Goal: Task Accomplishment & Management: Use online tool/utility

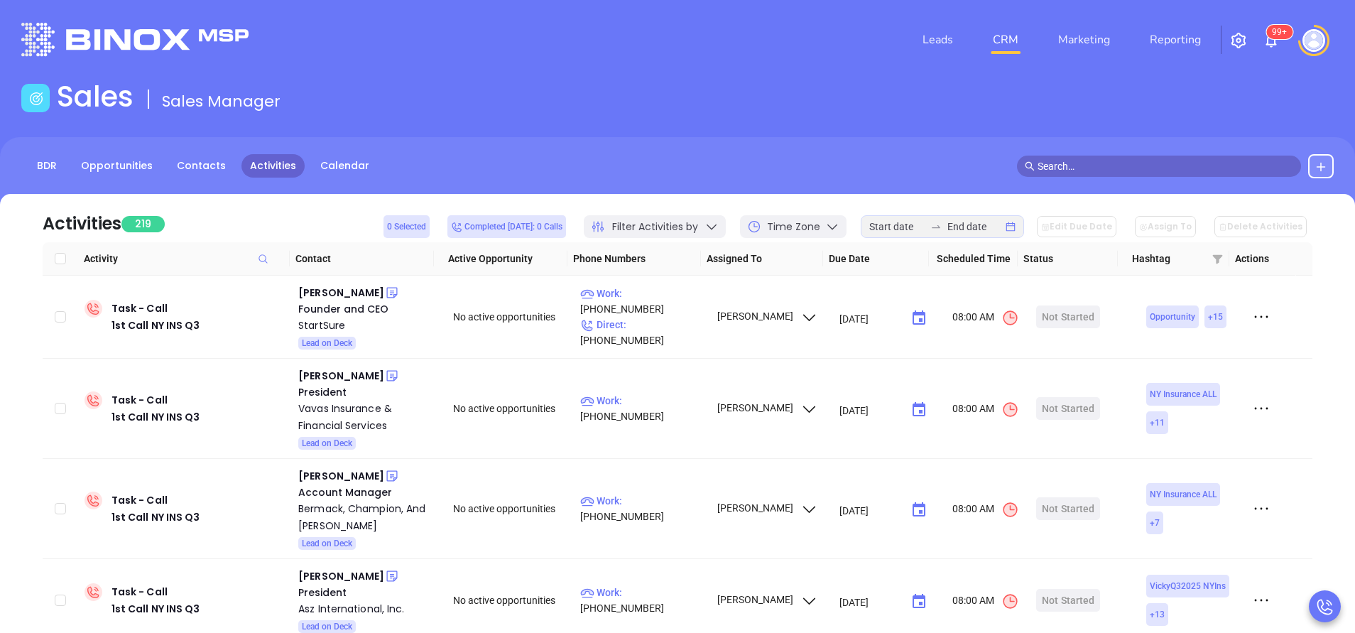
click at [1069, 165] on input "text" at bounding box center [1166, 166] width 256 height 16
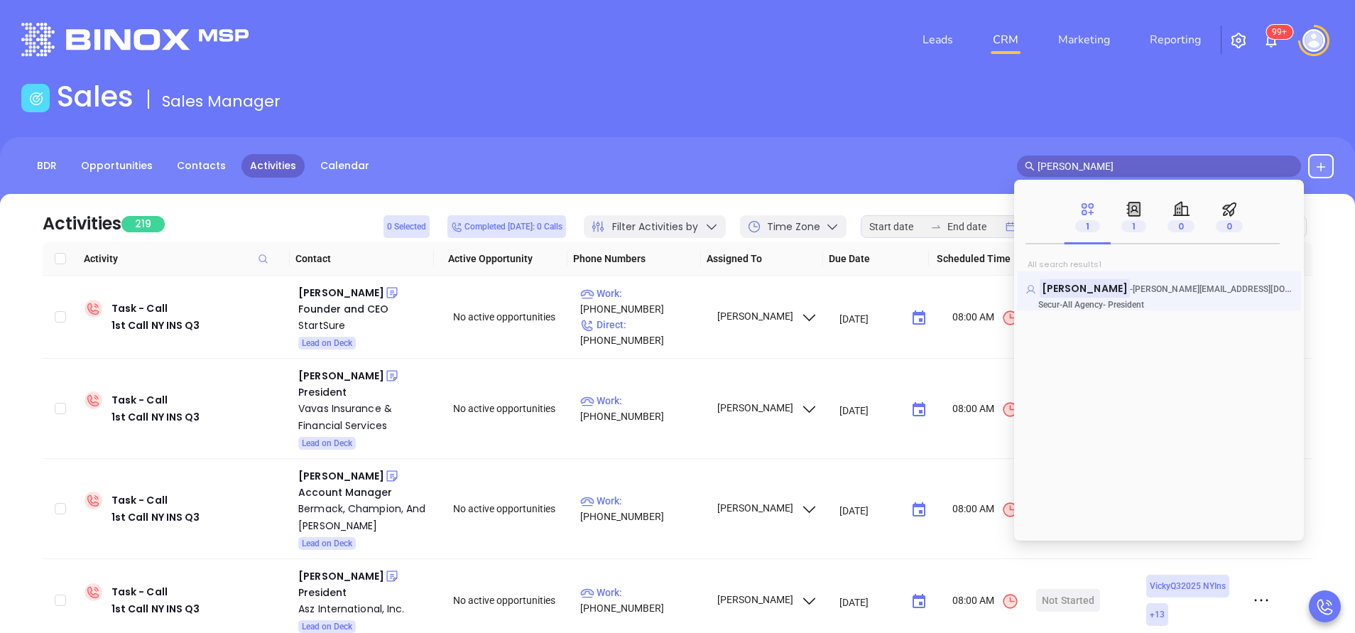
type input "adam smith"
drag, startPoint x: 1109, startPoint y: 163, endPoint x: 1035, endPoint y: 163, distance: 73.9
click at [1035, 163] on span "adam smith" at bounding box center [1159, 166] width 284 height 21
type input "jim bacino"
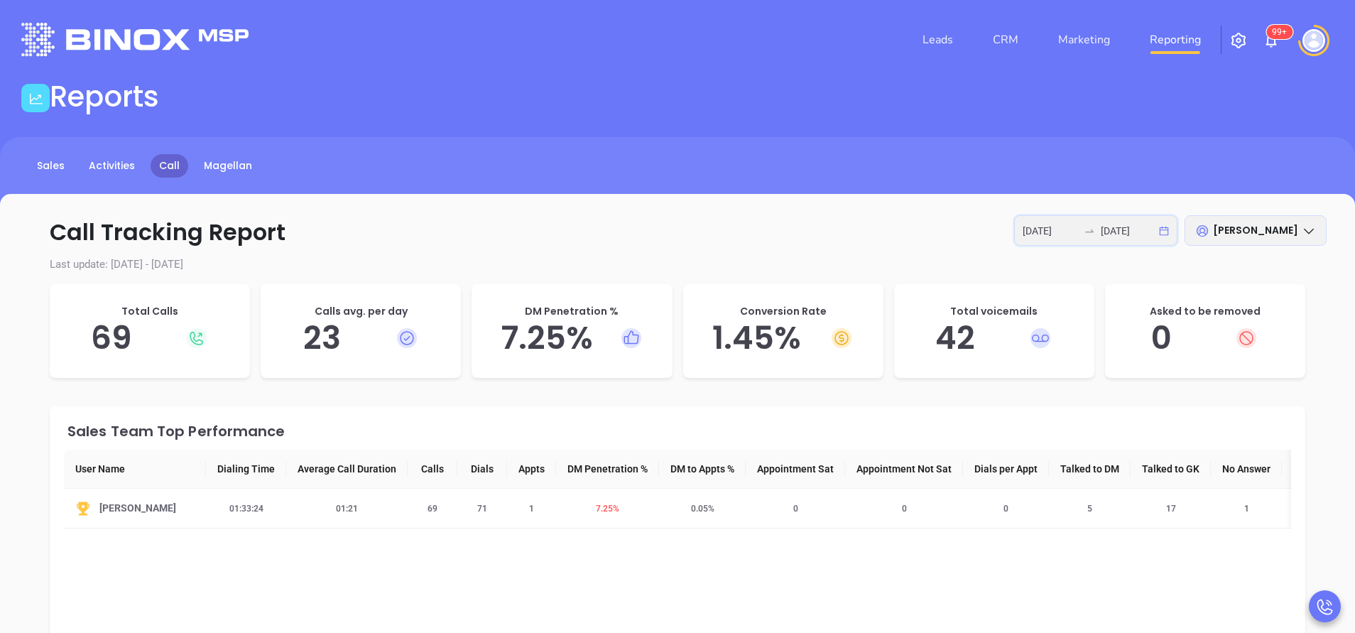
click at [1102, 234] on input "2025-09-17" at bounding box center [1128, 231] width 55 height 16
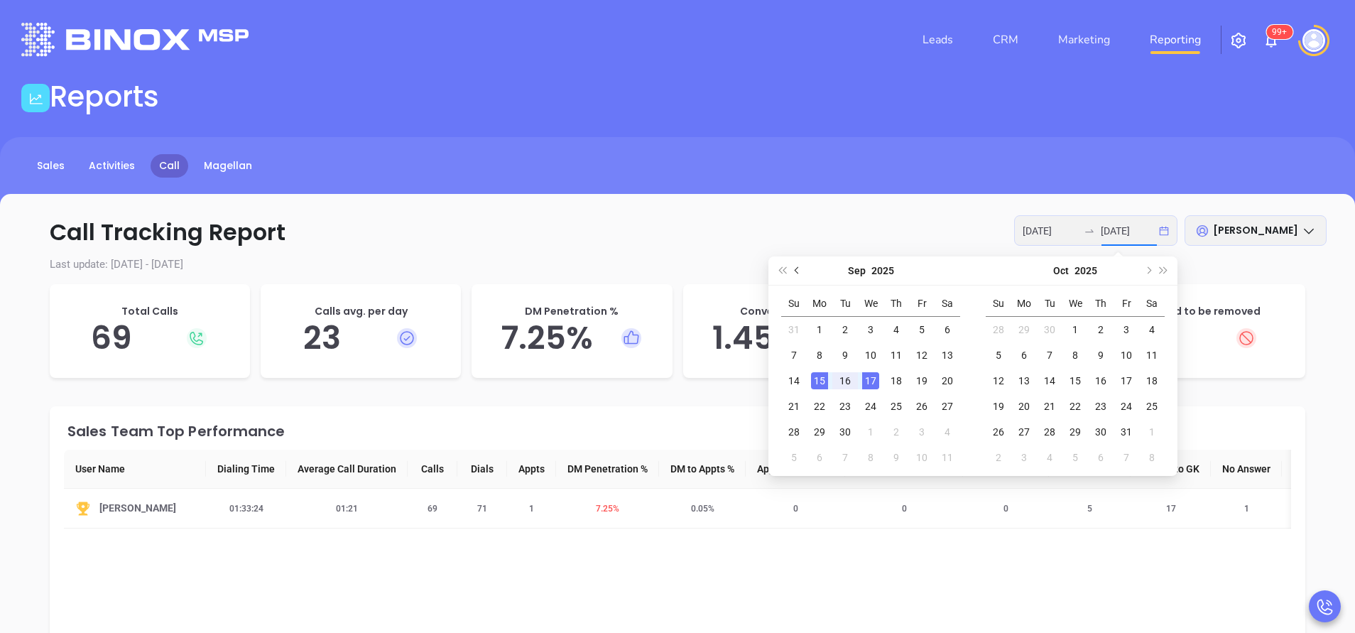
click at [801, 275] on button "Previous month (PageUp)" at bounding box center [798, 270] width 16 height 28
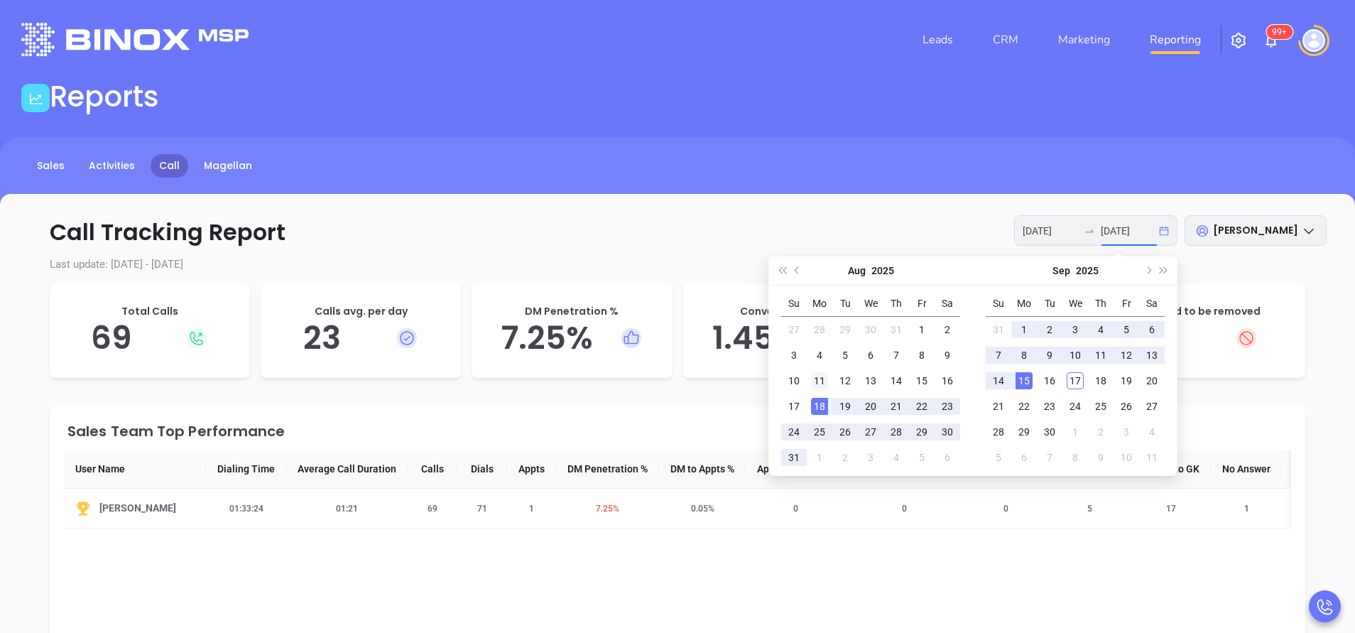
type input "2025-08-11"
click at [820, 383] on div "11" at bounding box center [819, 380] width 17 height 17
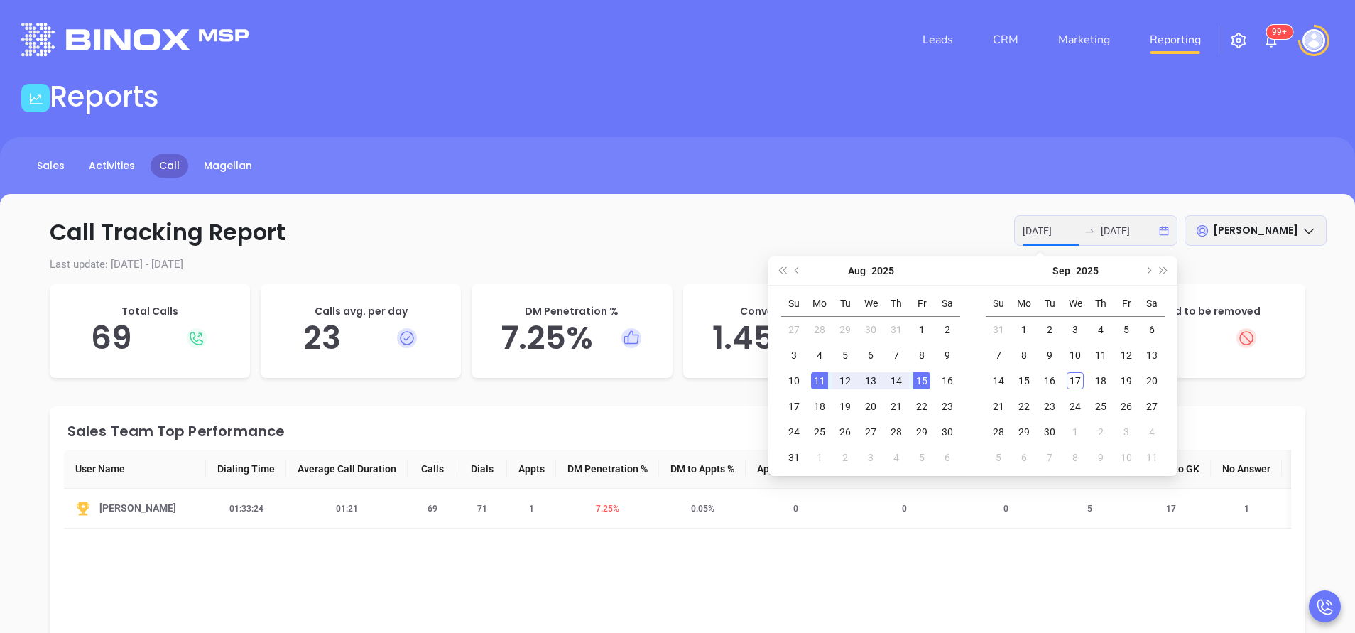
click at [924, 380] on div "15" at bounding box center [922, 380] width 17 height 17
type input "2025-08-11"
type input "2025-08-15"
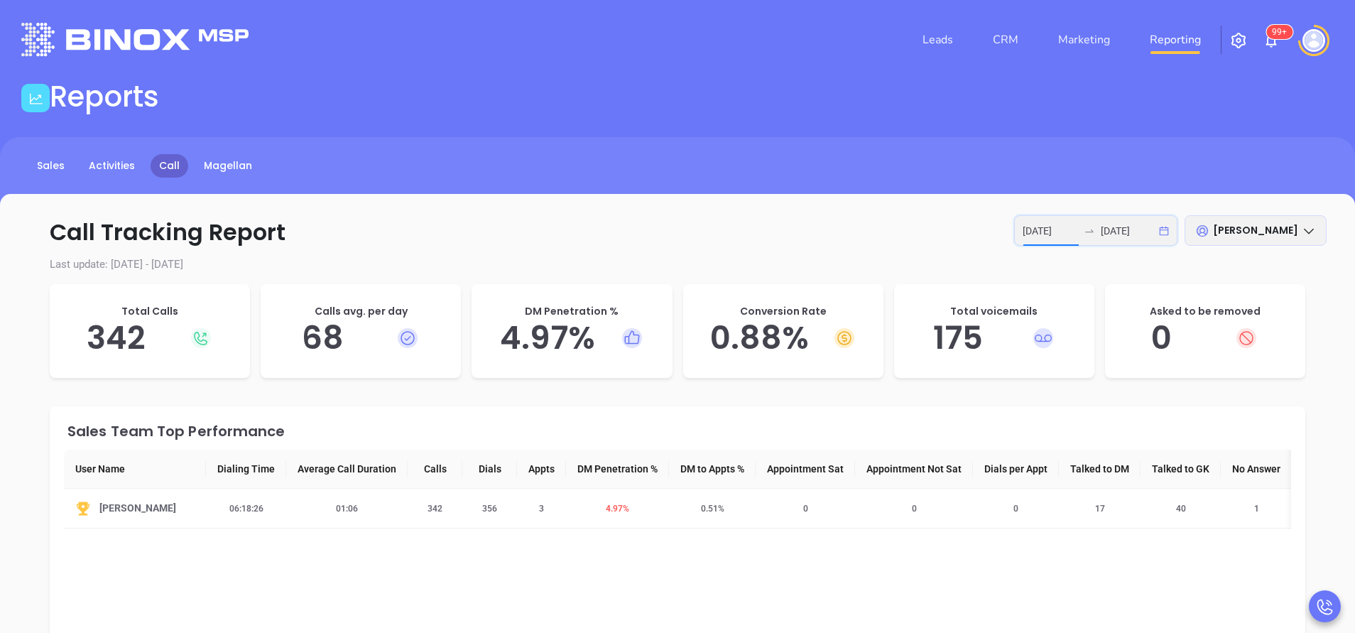
click at [1063, 235] on input "2025-08-11" at bounding box center [1050, 231] width 55 height 16
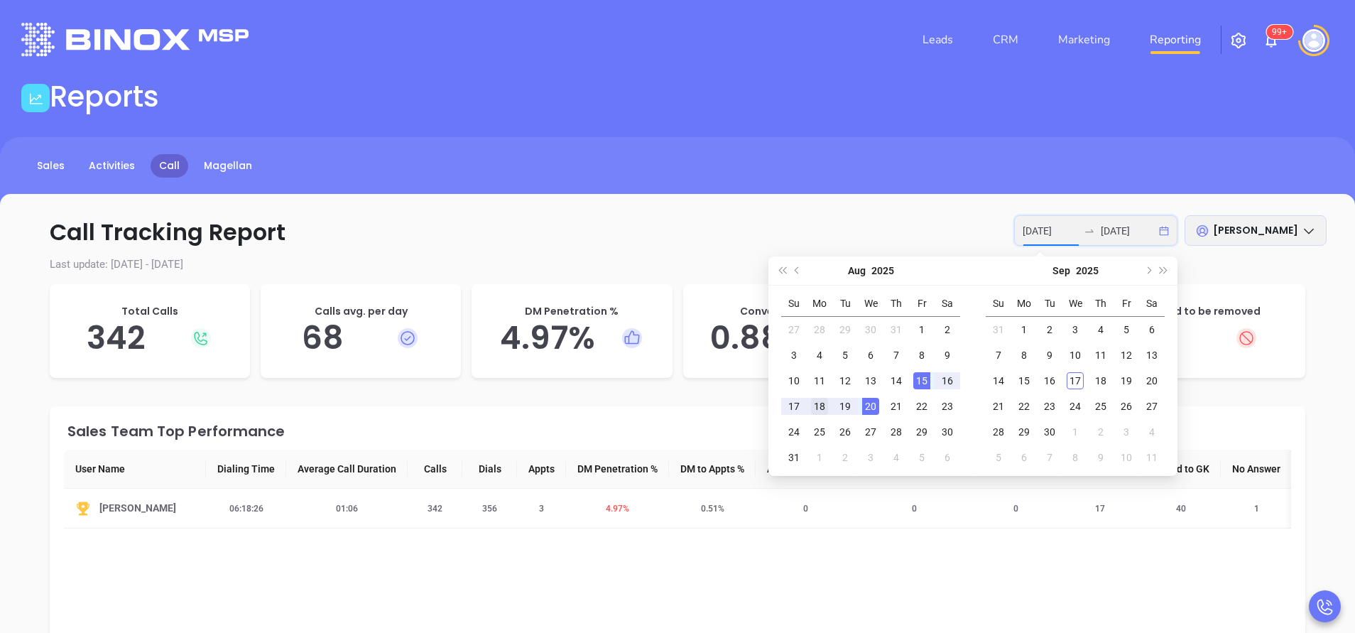
type input "2025-08-18"
click at [821, 411] on div "18" at bounding box center [819, 406] width 17 height 17
click at [924, 405] on div "22" at bounding box center [922, 406] width 17 height 17
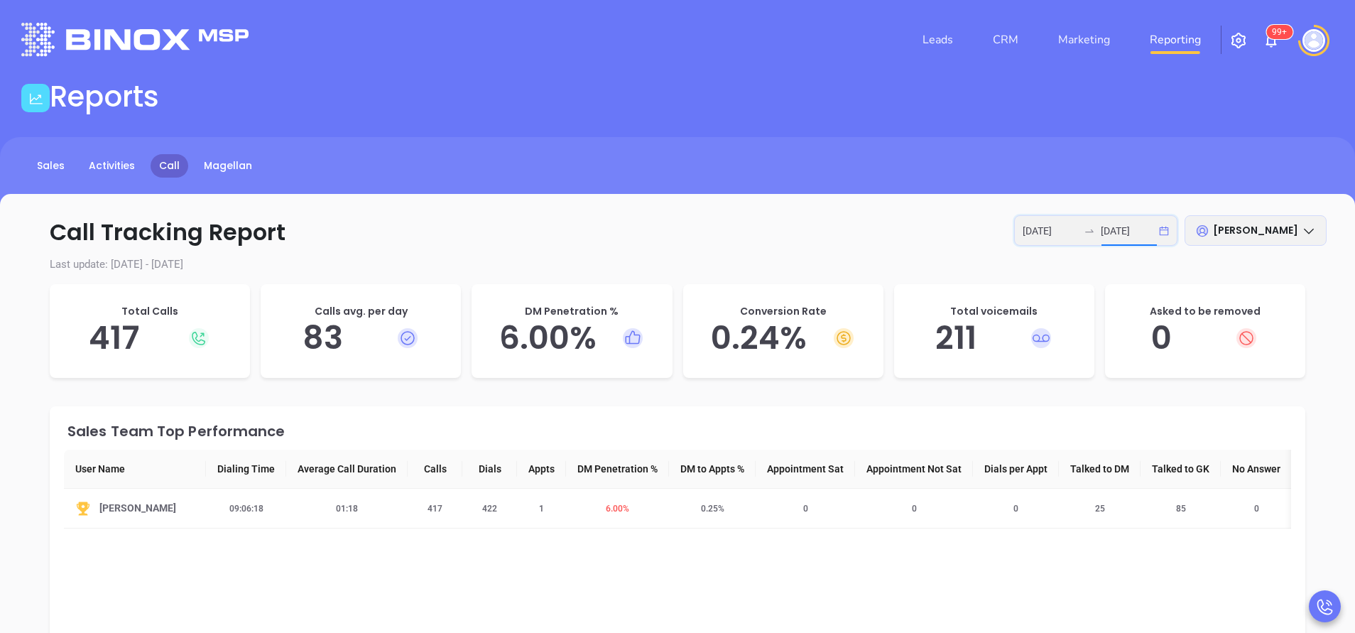
click at [1124, 227] on input "2025-08-22" at bounding box center [1128, 231] width 55 height 16
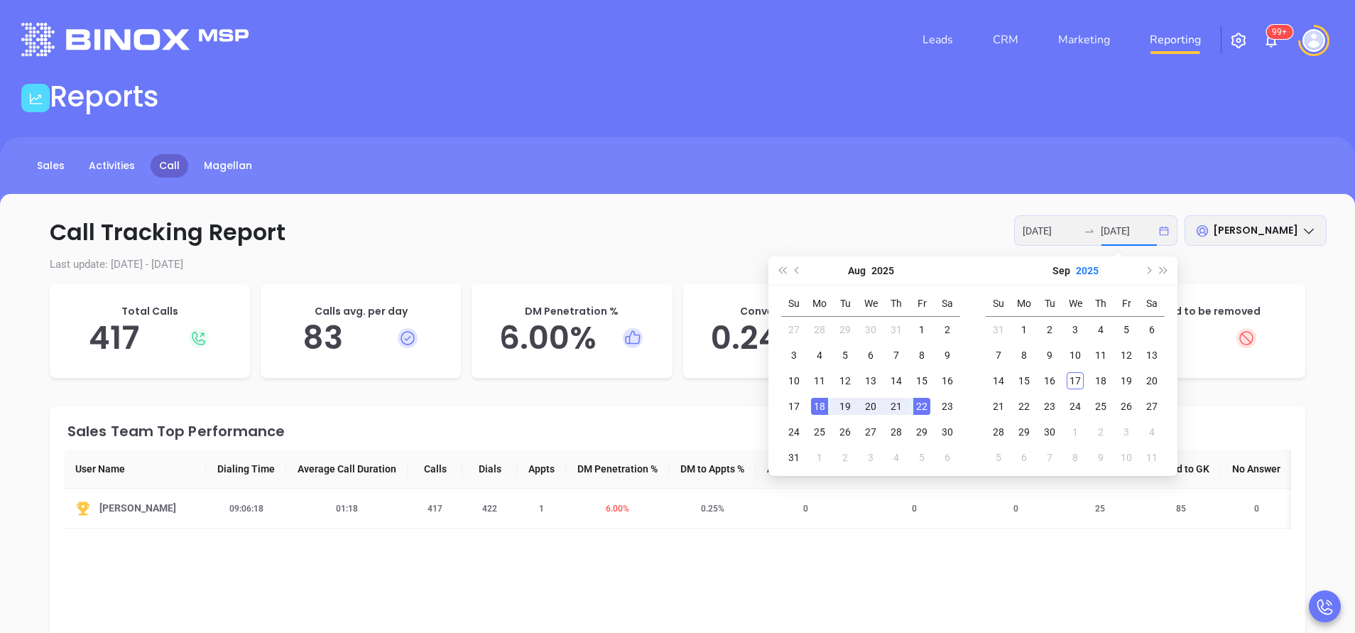
click at [1080, 269] on button "2025" at bounding box center [1087, 270] width 23 height 28
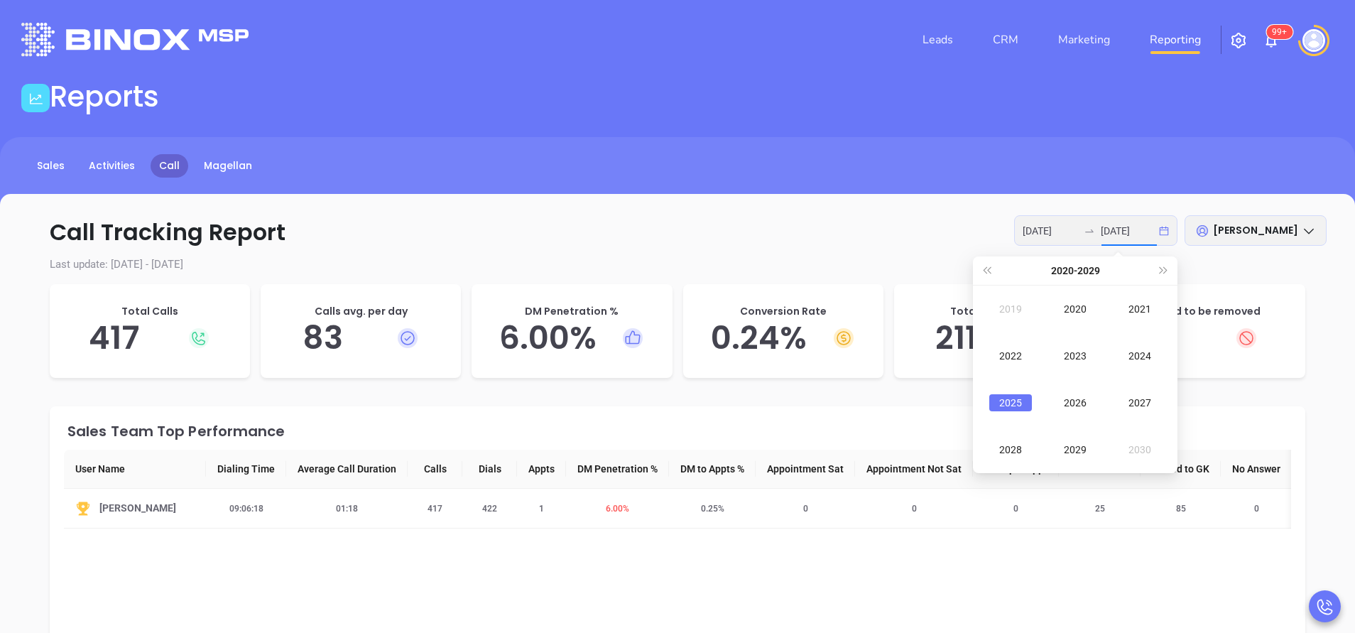
click at [1003, 401] on div "2025" at bounding box center [1011, 402] width 43 height 17
click at [1147, 401] on div "Sep" at bounding box center [1140, 402] width 43 height 17
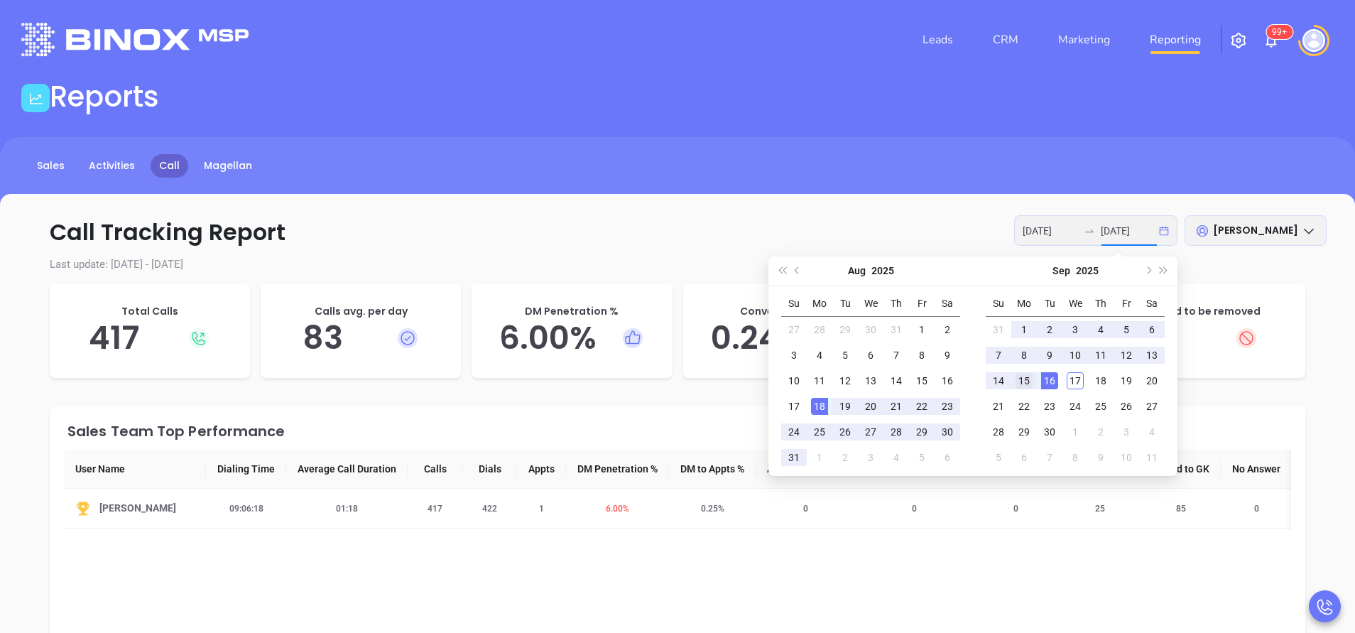
type input "2025-09-15"
click at [1026, 377] on div "15" at bounding box center [1024, 380] width 17 height 17
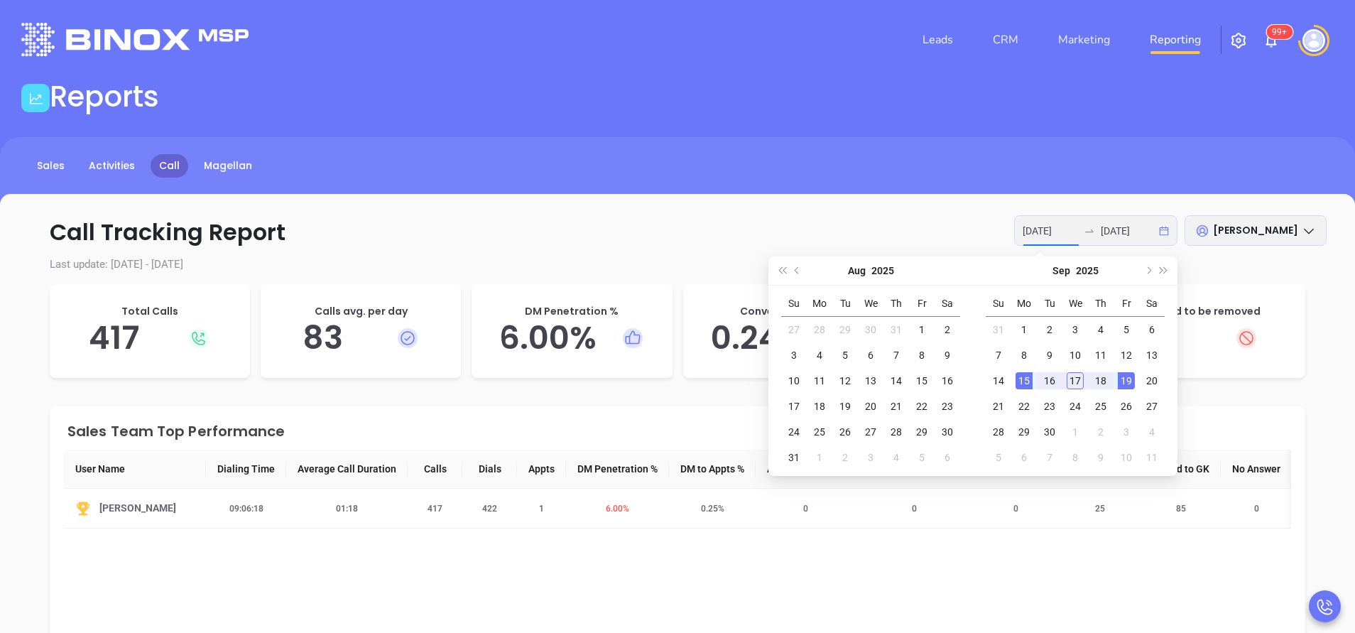
click at [1127, 376] on div "19" at bounding box center [1126, 380] width 17 height 17
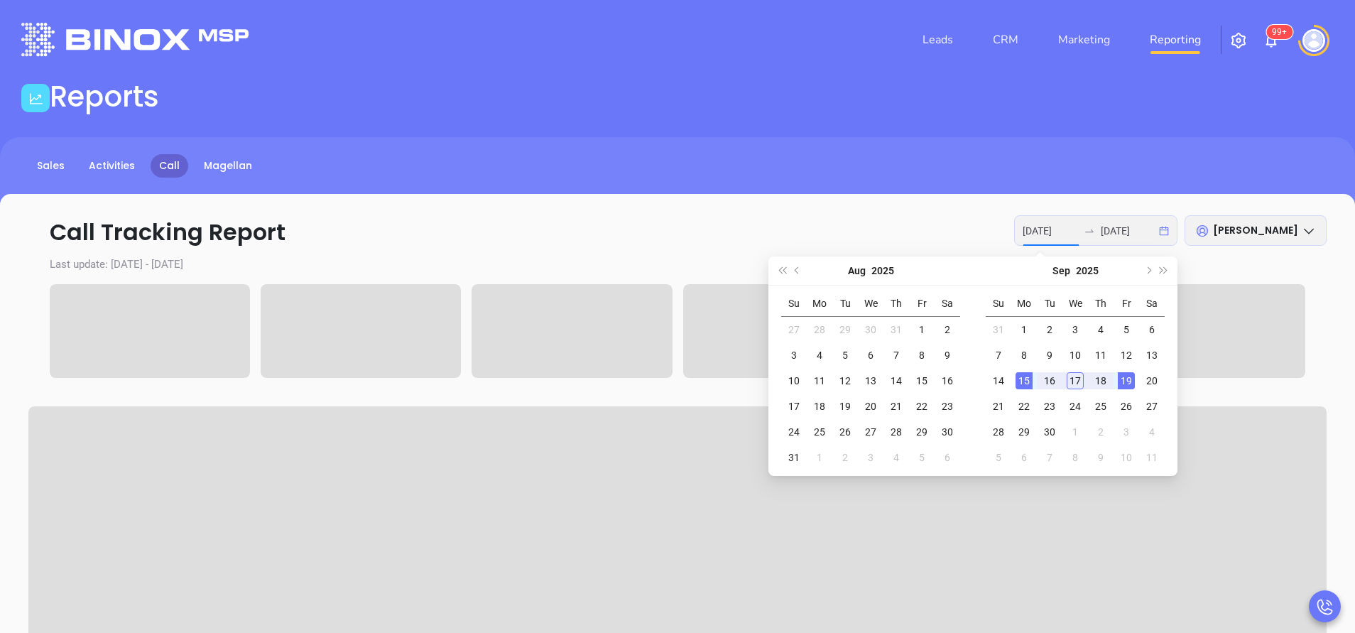
type input "2025-09-15"
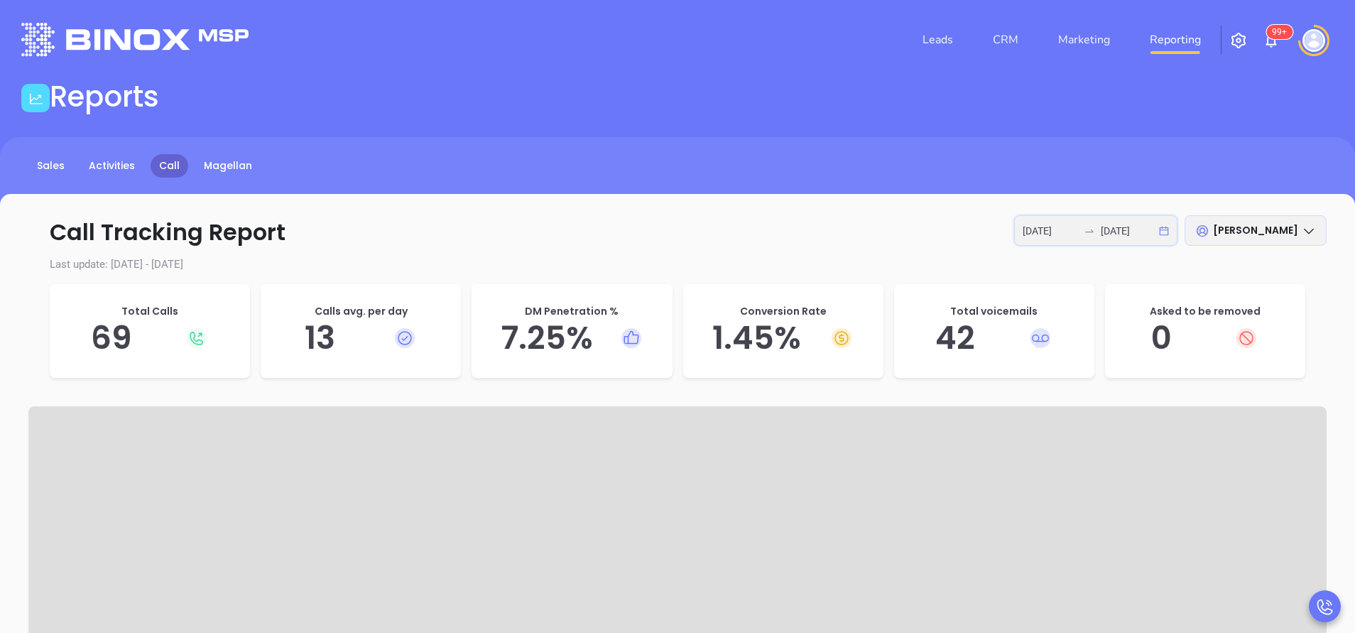
click at [1115, 229] on input "2025-09-19" at bounding box center [1128, 231] width 55 height 16
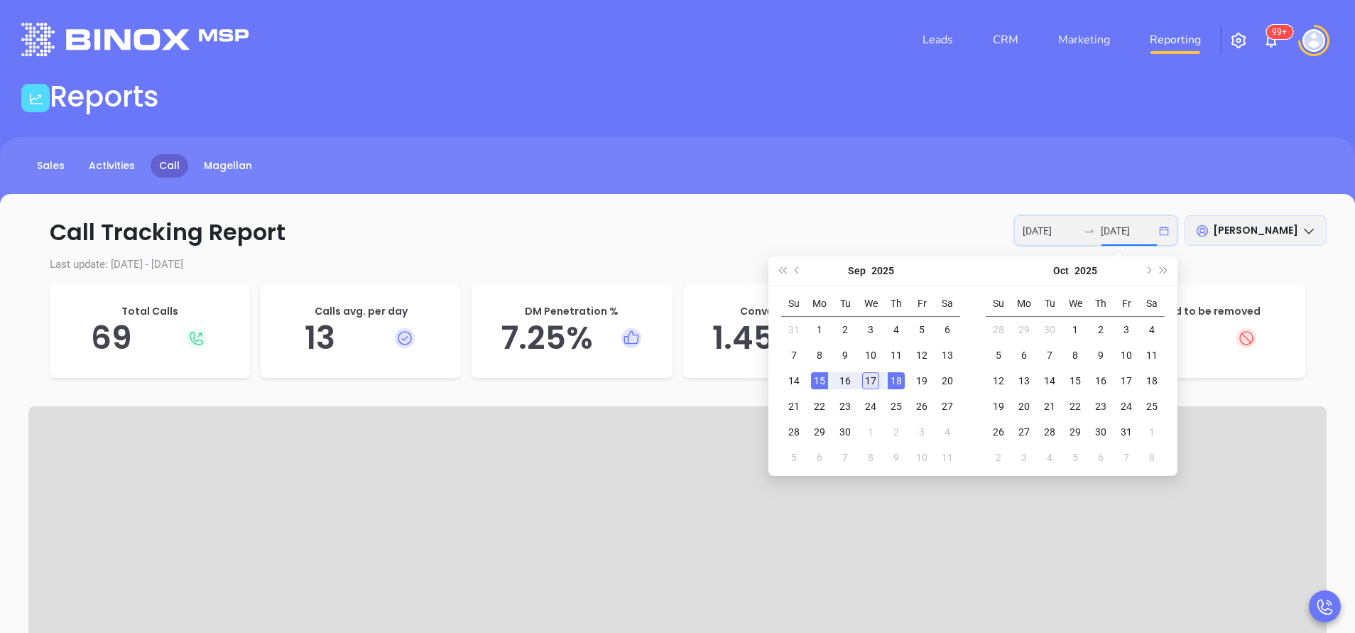
type input "2025-09-17"
click at [873, 381] on div "17" at bounding box center [870, 380] width 17 height 17
type input "2025-09-15"
click at [824, 386] on div "15" at bounding box center [819, 380] width 17 height 17
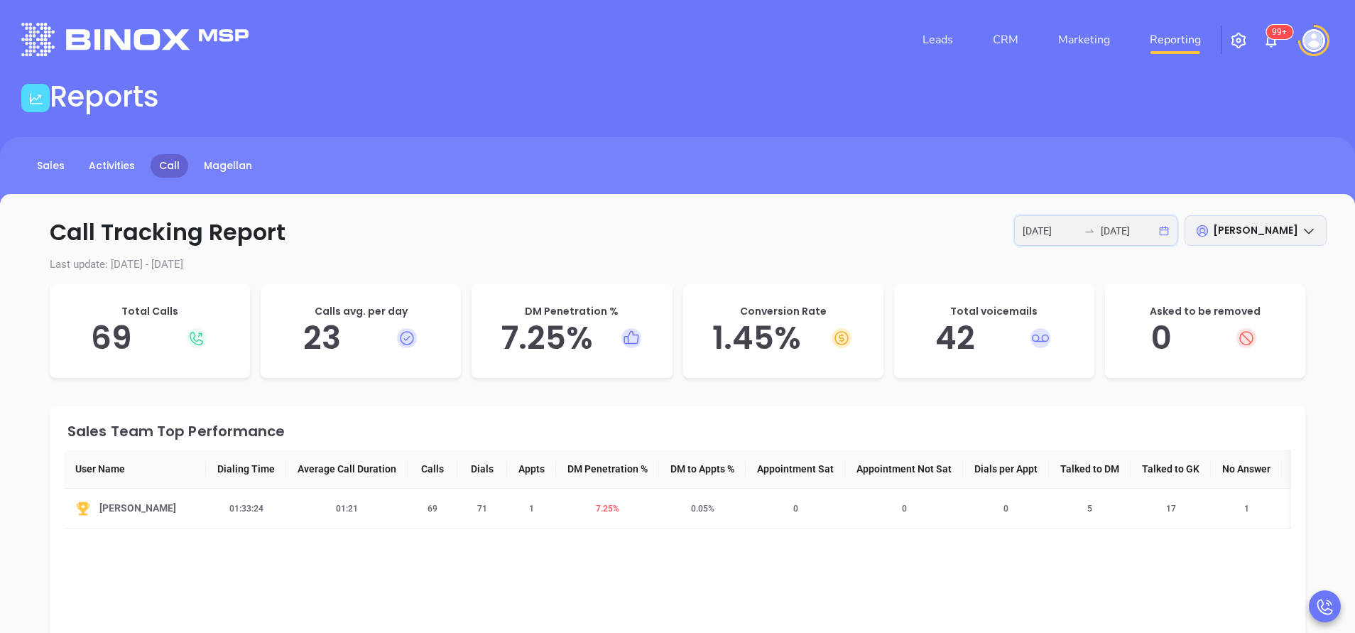
click at [1115, 235] on input "2025-09-17" at bounding box center [1128, 231] width 55 height 16
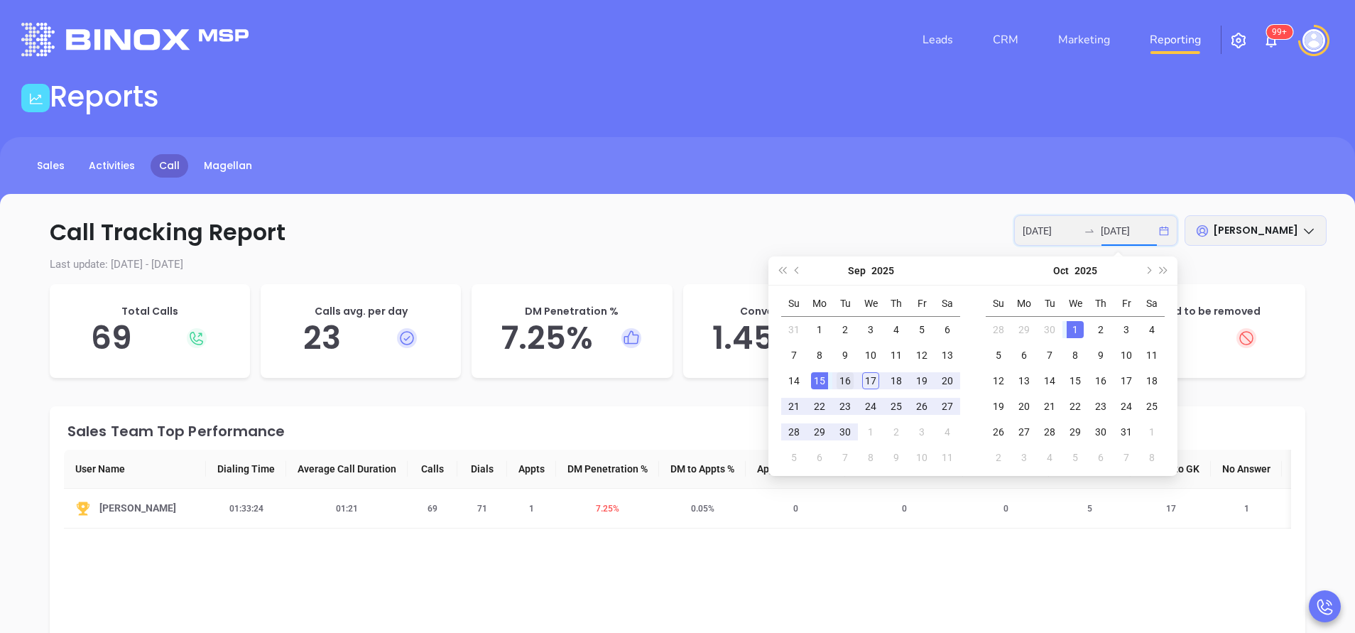
type input "2025-09-16"
click at [844, 380] on div "16" at bounding box center [845, 380] width 17 height 17
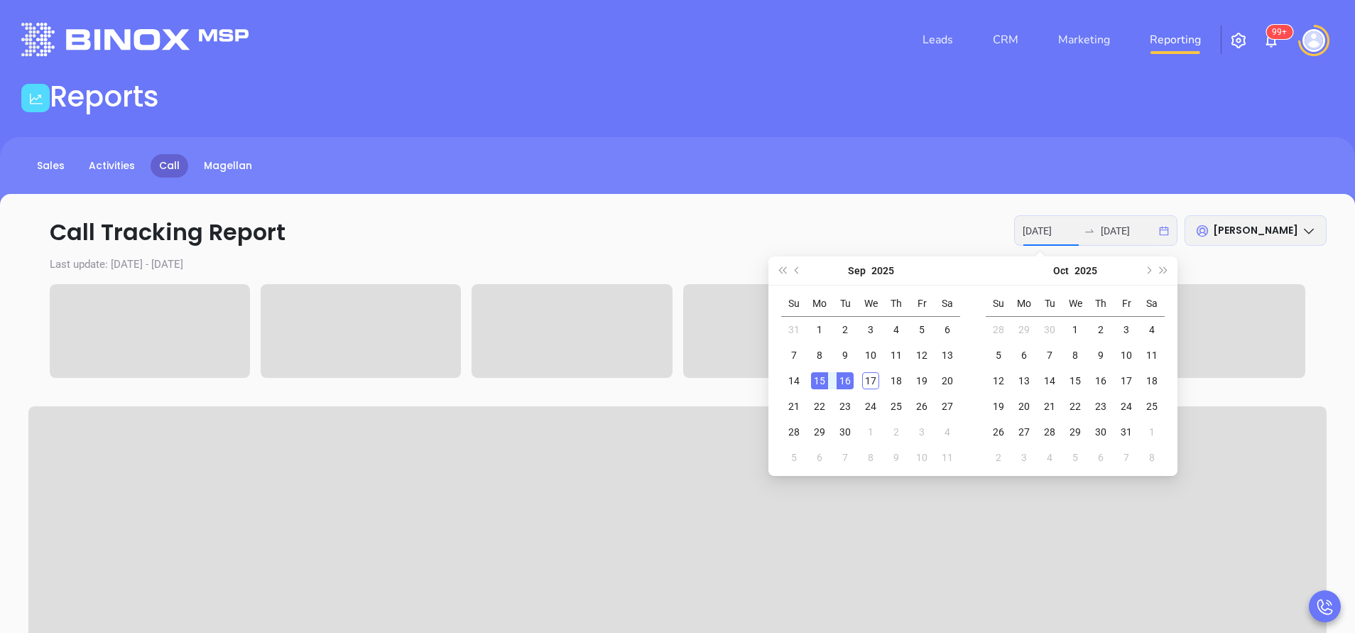
type input "2025-09-16"
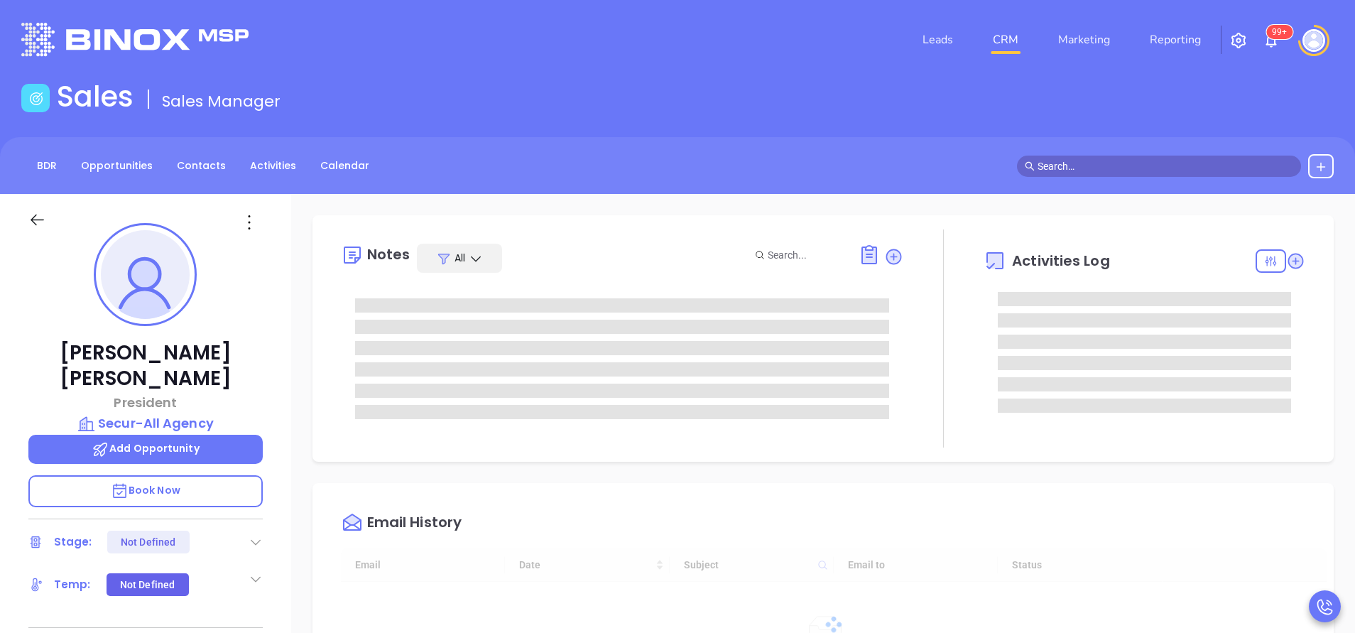
type input "[DATE]"
type input "[PERSON_NAME]"
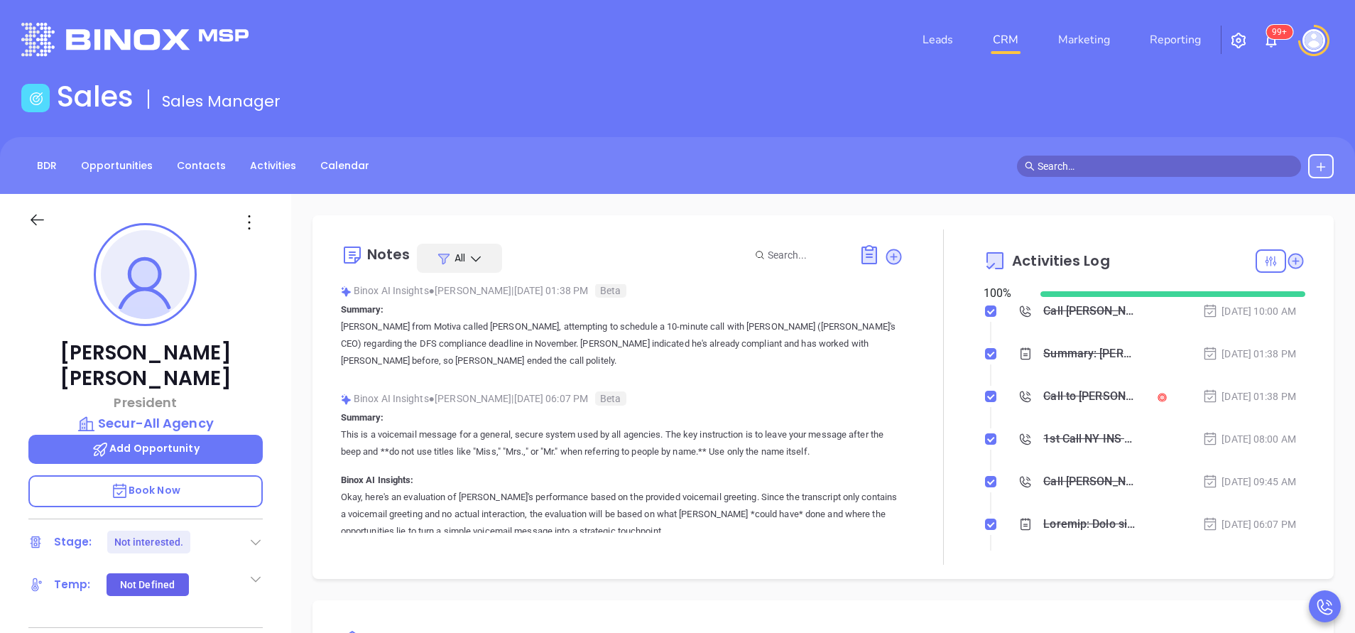
scroll to position [0, 0]
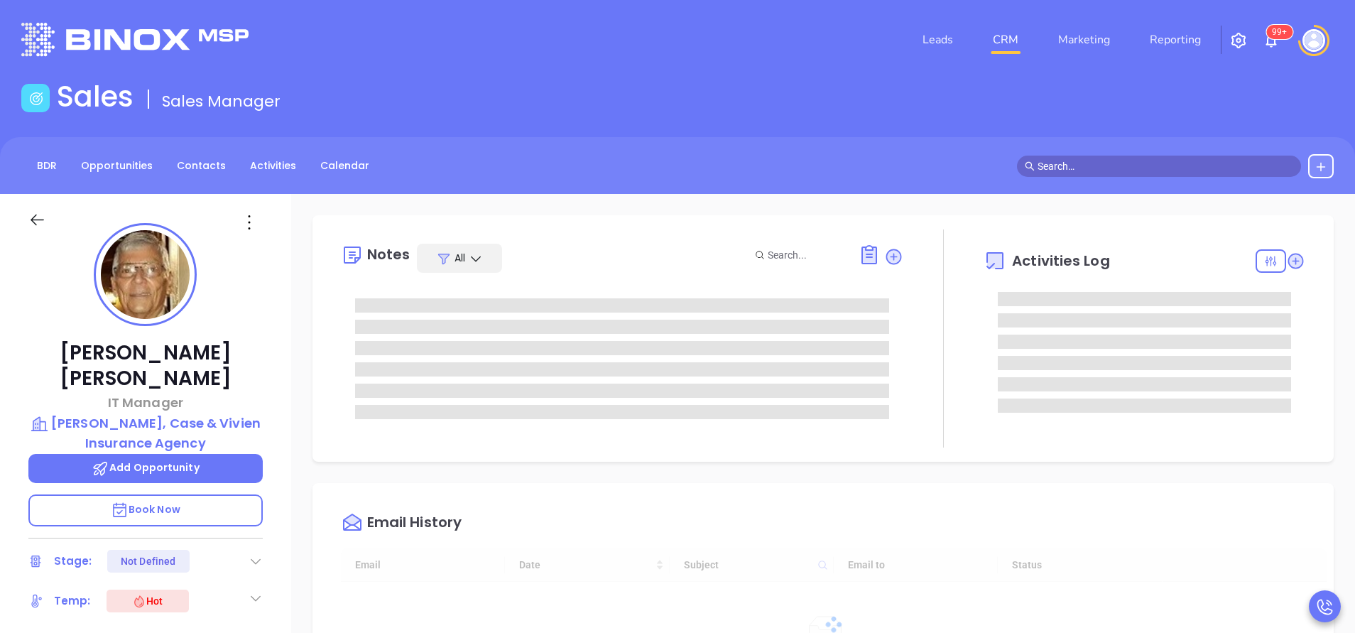
type input "[DATE]"
type input "[PERSON_NAME]"
click at [1160, 246] on div "Activities Log" at bounding box center [1145, 261] width 322 height 34
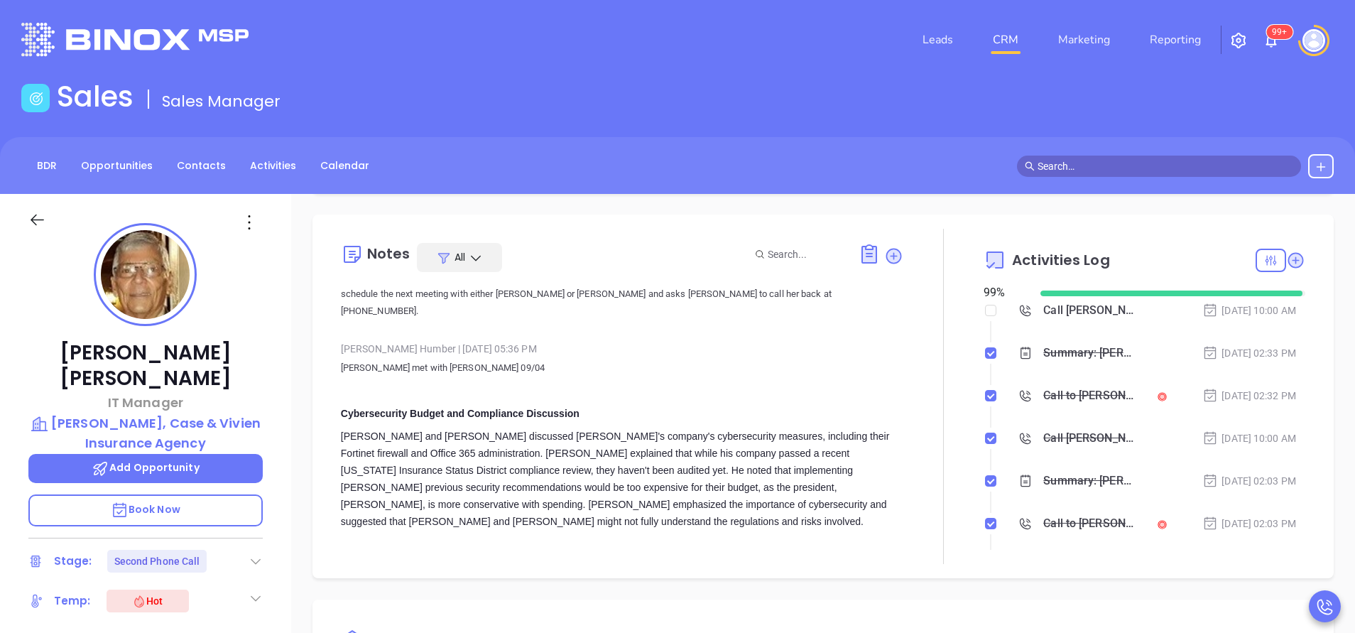
scroll to position [320, 0]
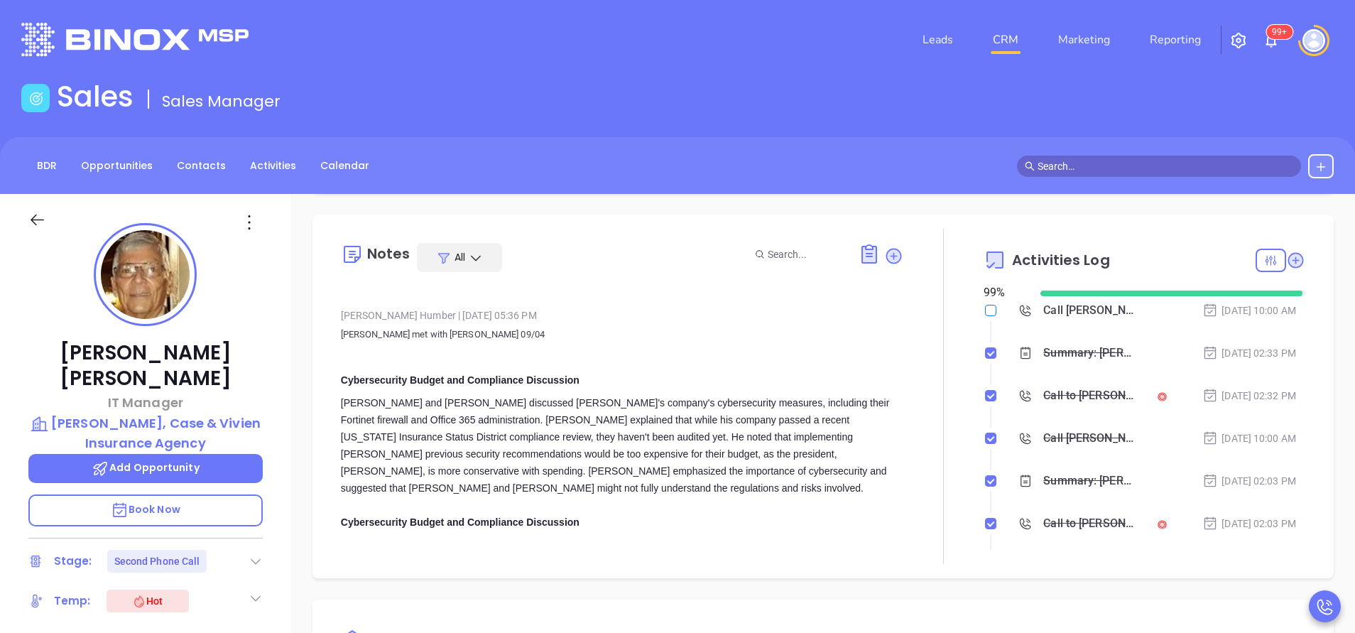
click at [985, 305] on input "checkbox" at bounding box center [990, 310] width 11 height 11
checkbox input "true"
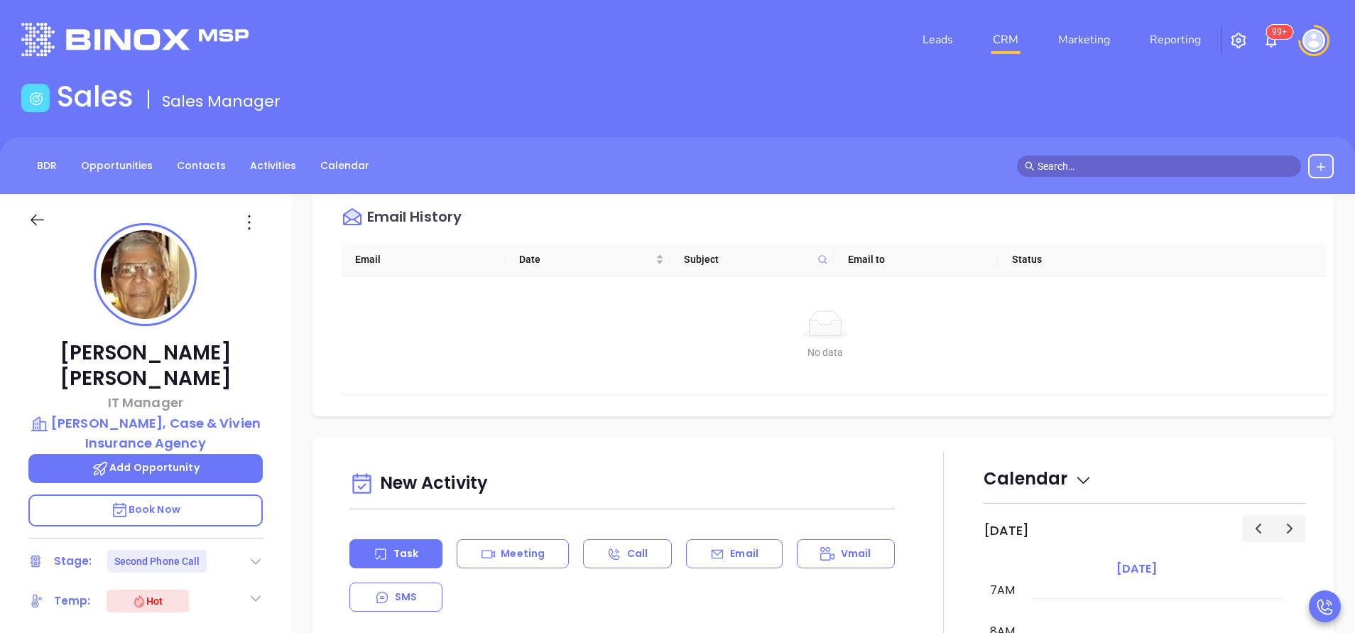
scroll to position [746, 0]
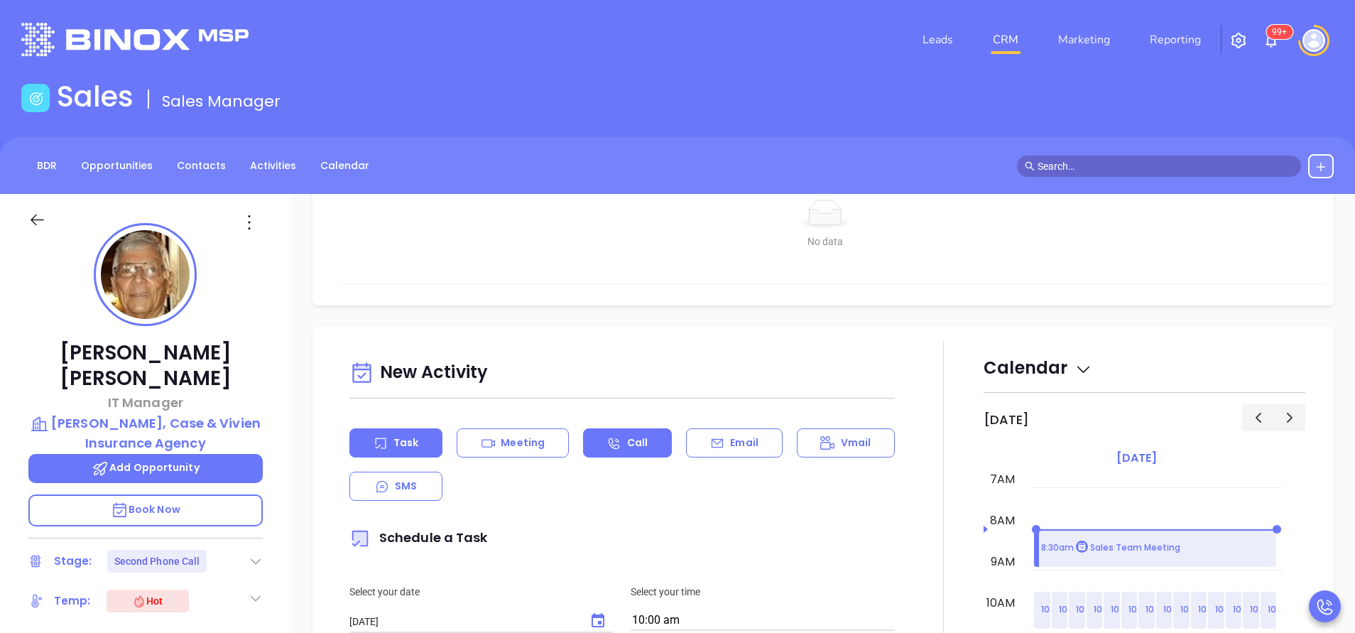
click at [633, 447] on p "Call" at bounding box center [637, 442] width 21 height 15
click at [425, 450] on div "Task" at bounding box center [395, 442] width 93 height 29
type input "[DATE]"
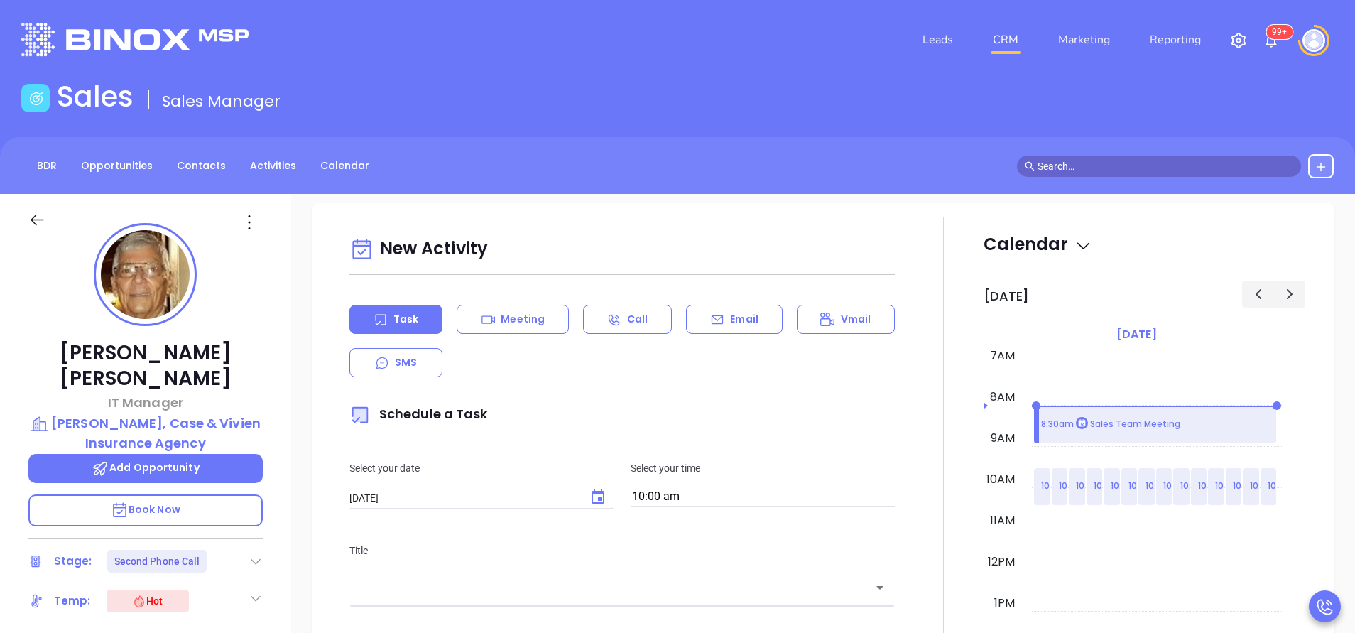
scroll to position [959, 0]
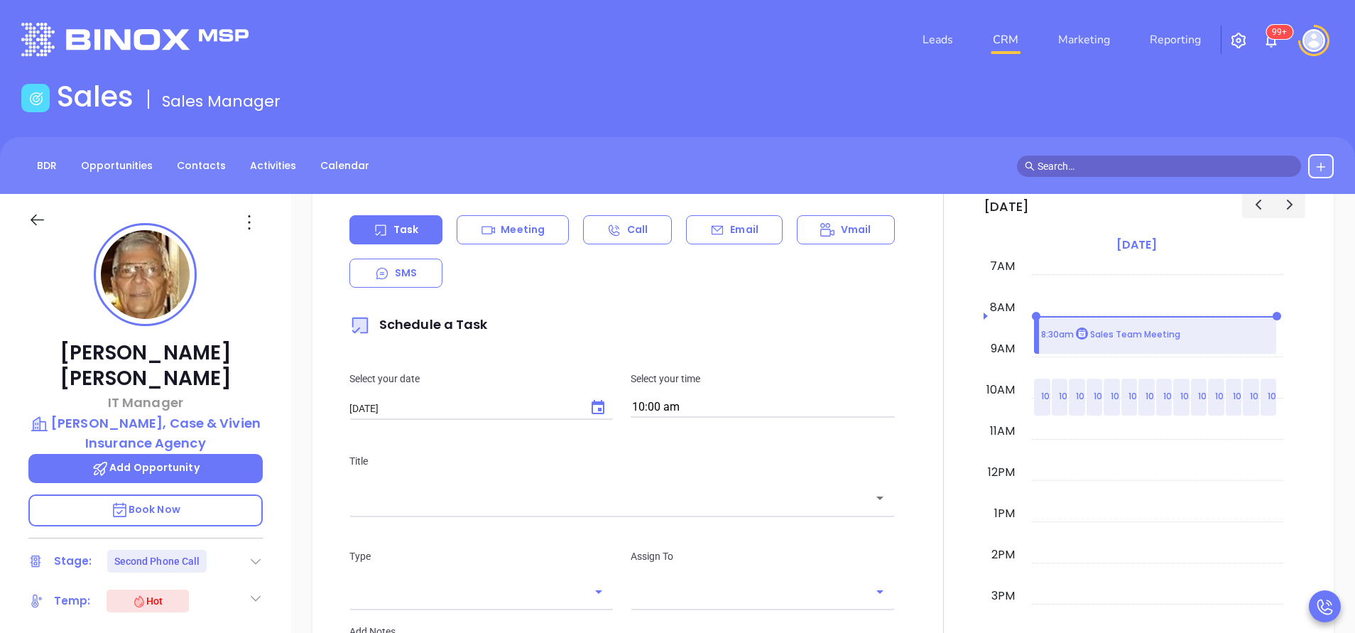
type input "[PERSON_NAME]"
click at [597, 407] on icon "Choose date, selected date is Sep 18, 2025" at bounding box center [598, 407] width 17 height 17
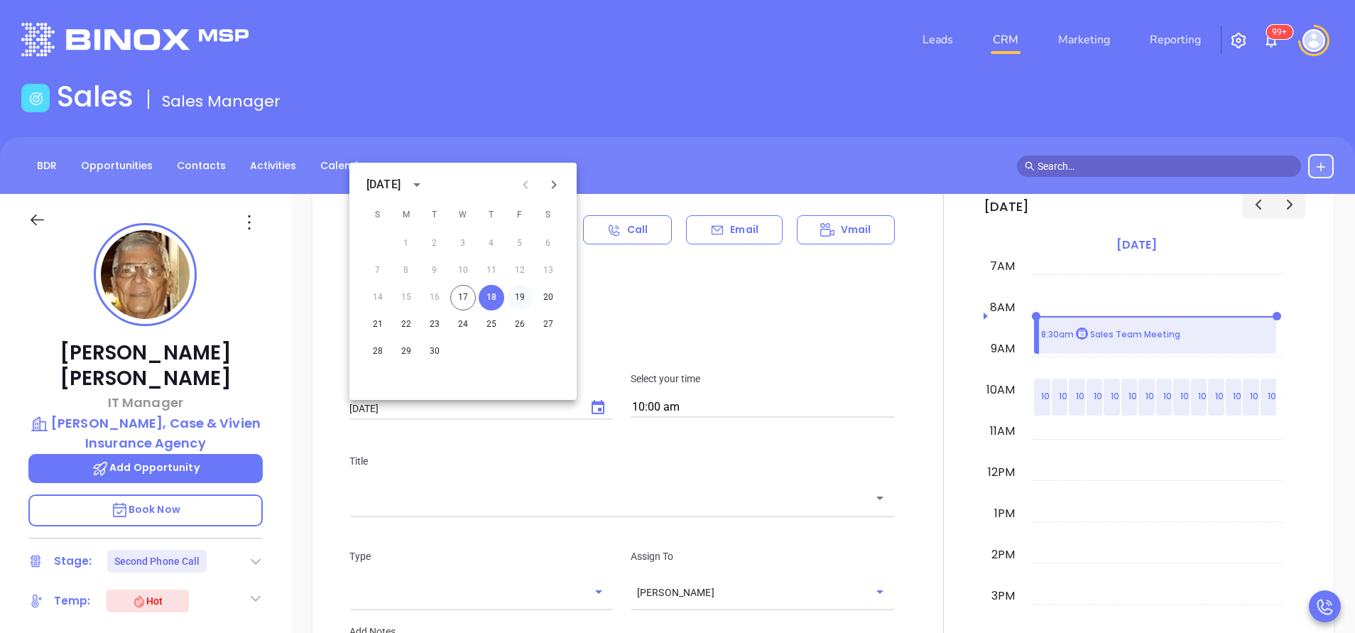
click at [521, 295] on button "19" at bounding box center [520, 298] width 26 height 26
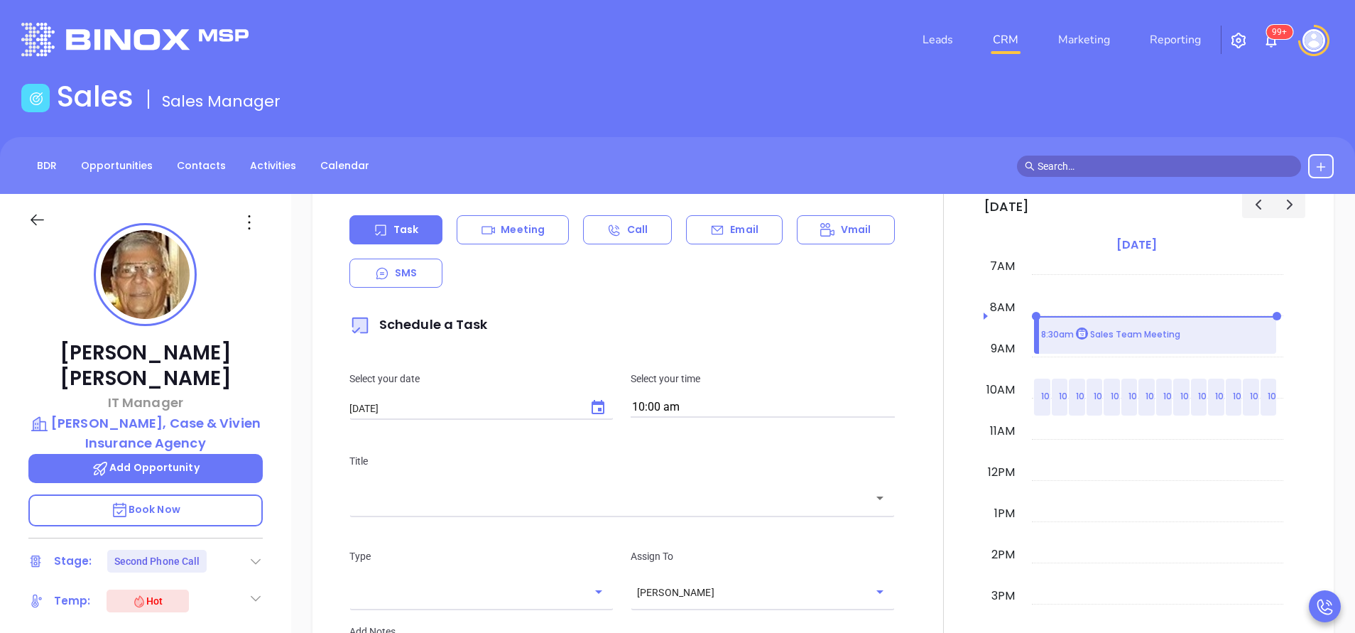
type input "09/19/2025"
click at [775, 402] on input "10:00 am" at bounding box center [763, 408] width 264 height 20
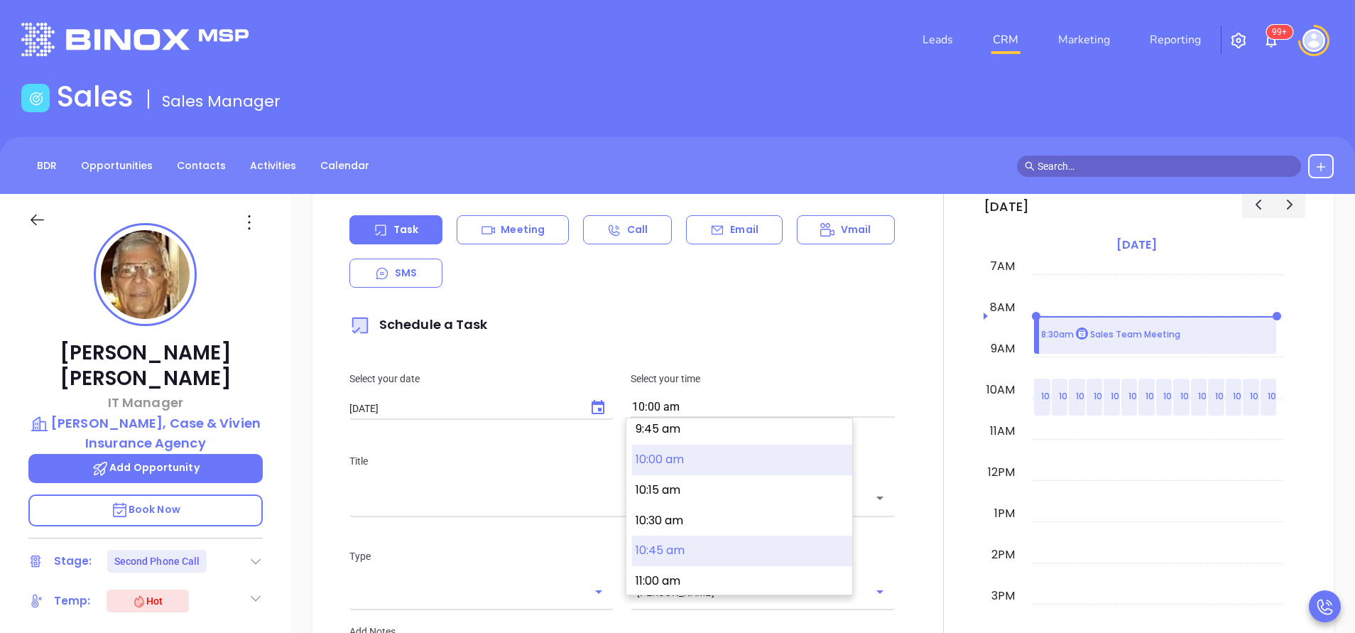
scroll to position [1085, 0]
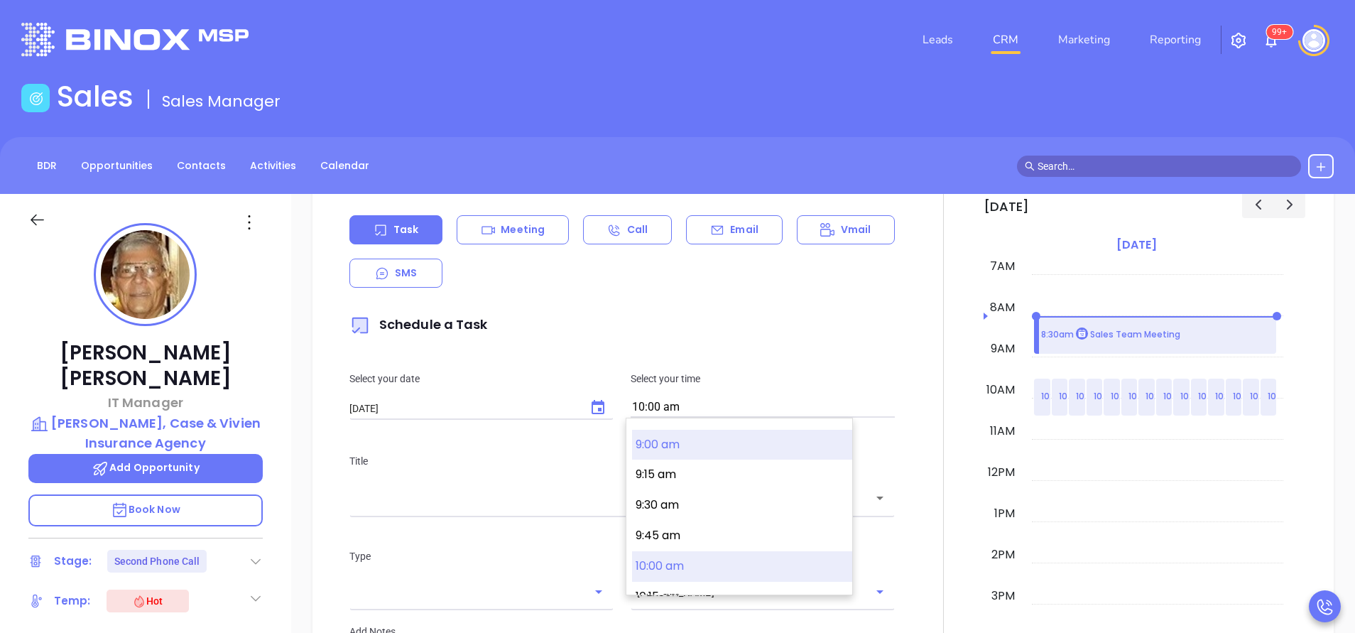
click at [666, 438] on button "9:00 am" at bounding box center [742, 445] width 220 height 31
type input "9:00 am"
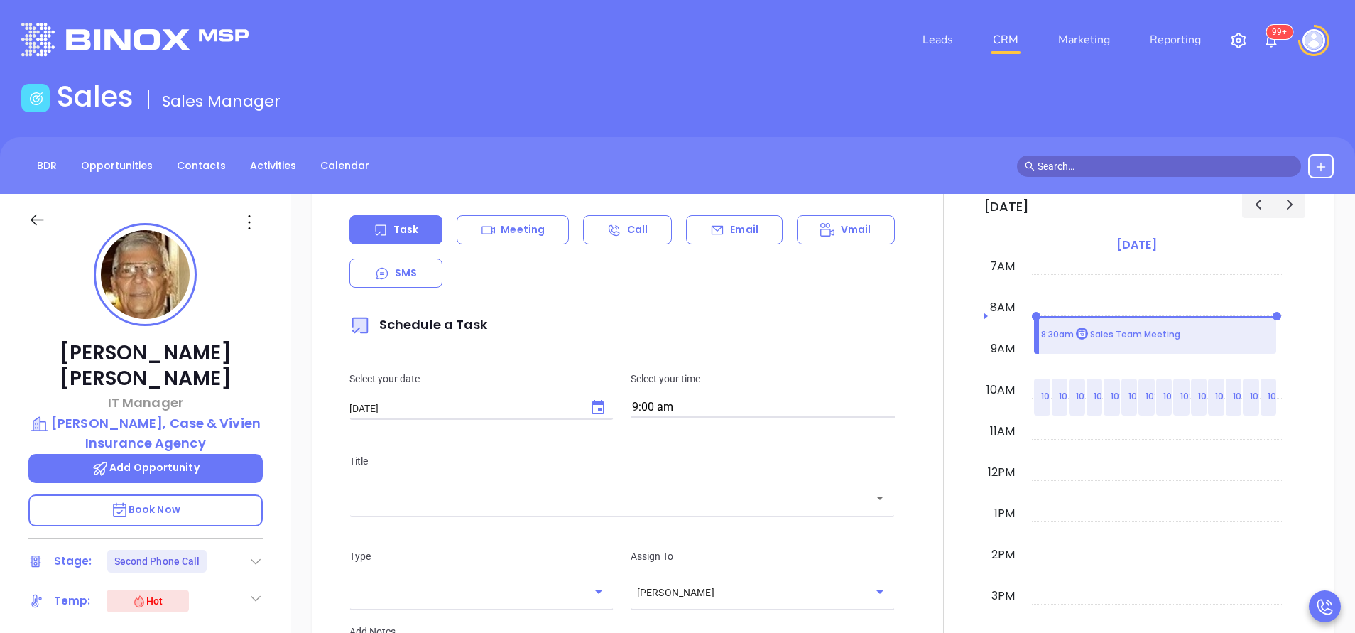
click at [502, 504] on input "text" at bounding box center [611, 498] width 511 height 16
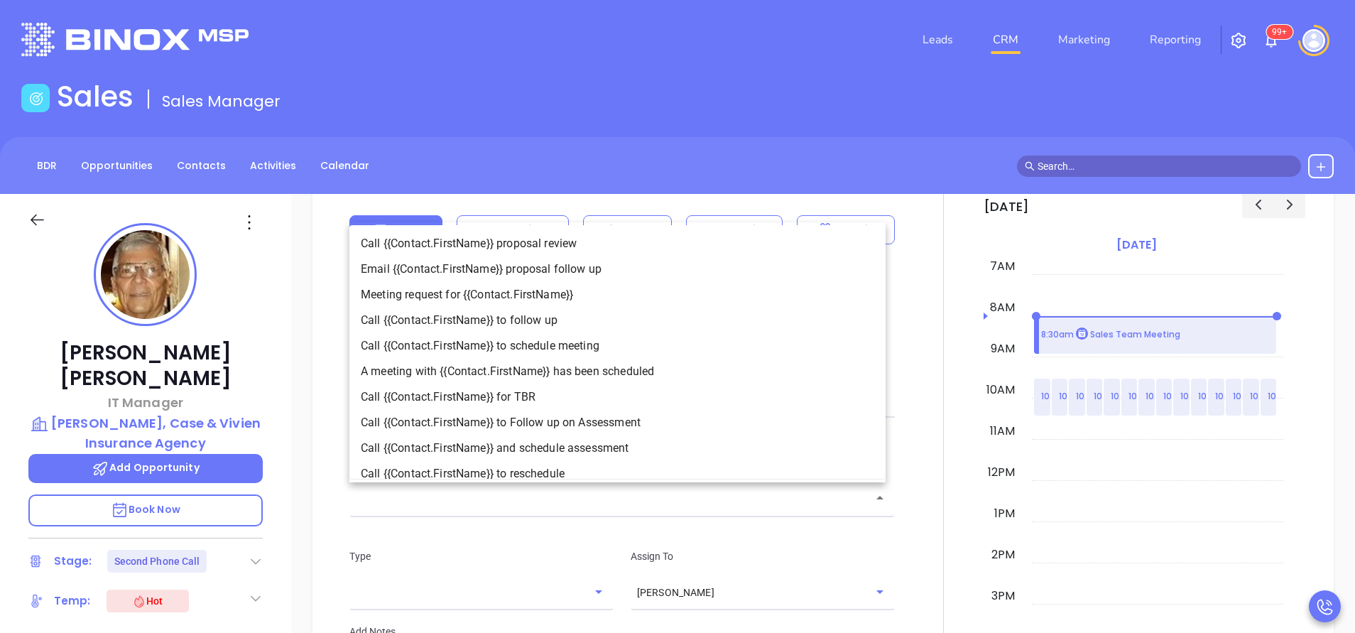
drag, startPoint x: 499, startPoint y: 326, endPoint x: 506, endPoint y: 330, distance: 8.3
click at [500, 327] on li "Call {{Contact.FirstName}} to follow up" at bounding box center [617, 321] width 536 height 26
type input "Call Jim to follow up"
type input "Call"
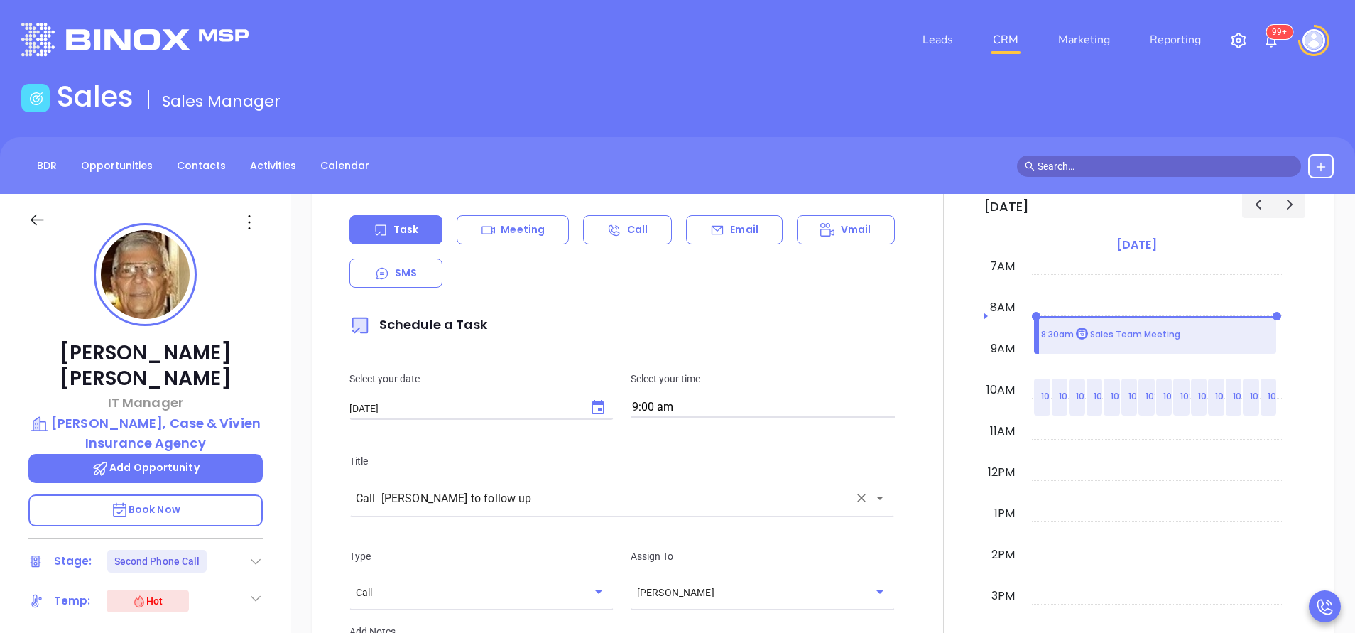
click at [668, 473] on div "Title Call Jim to follow up ​" at bounding box center [622, 483] width 563 height 60
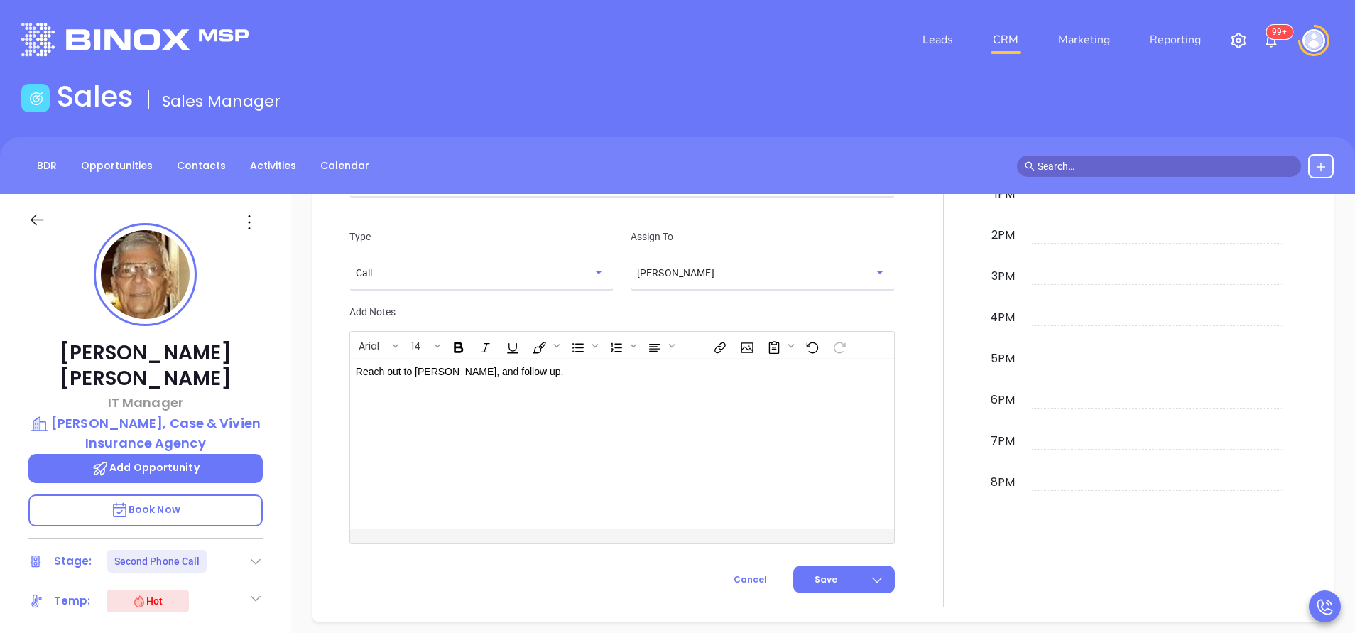
scroll to position [1385, 0]
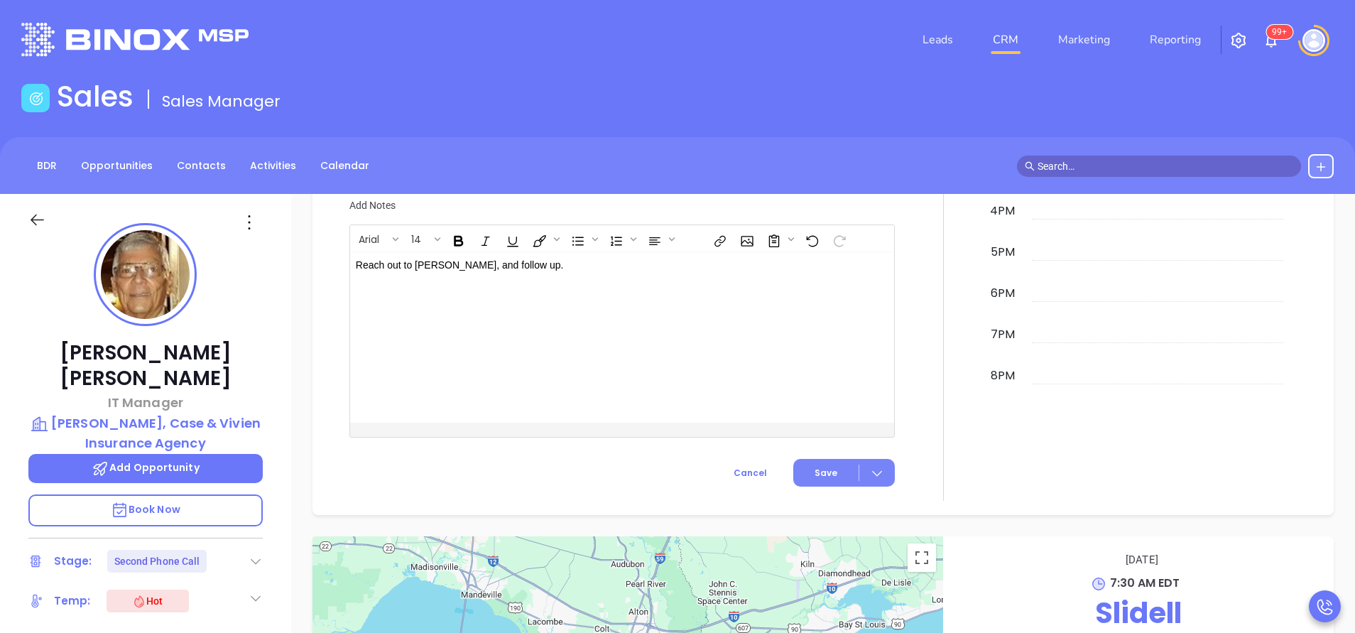
click at [833, 475] on button "Save" at bounding box center [844, 473] width 102 height 28
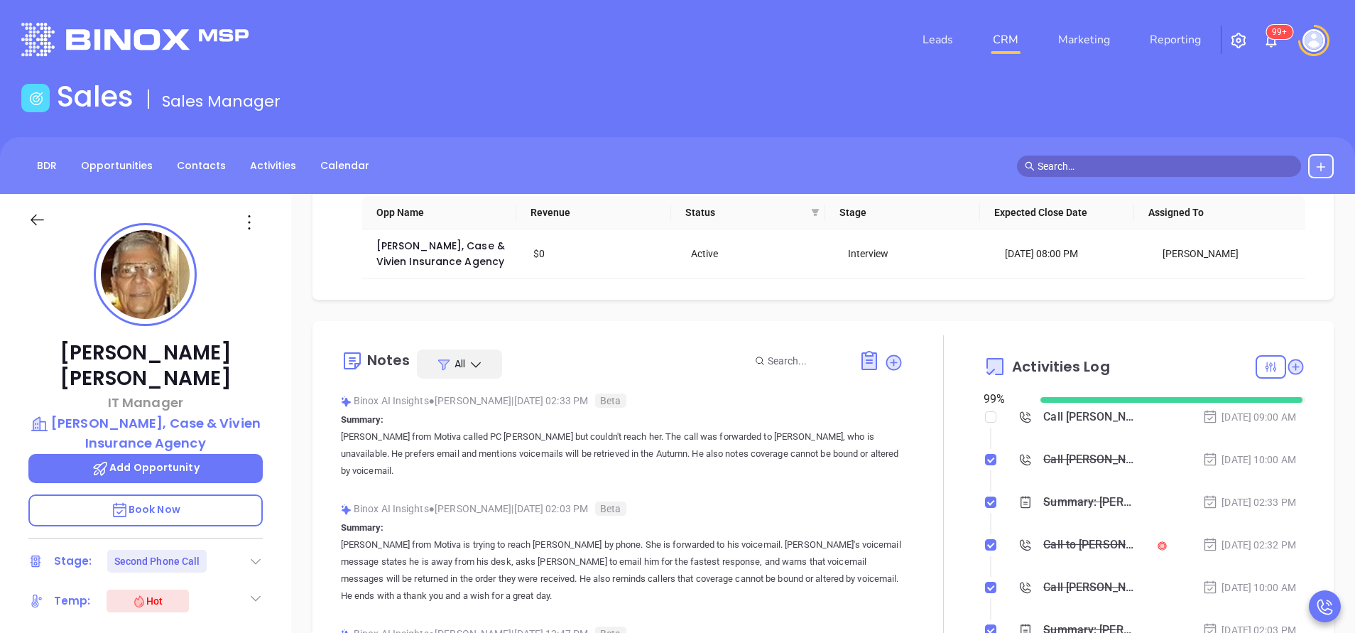
scroll to position [0, 0]
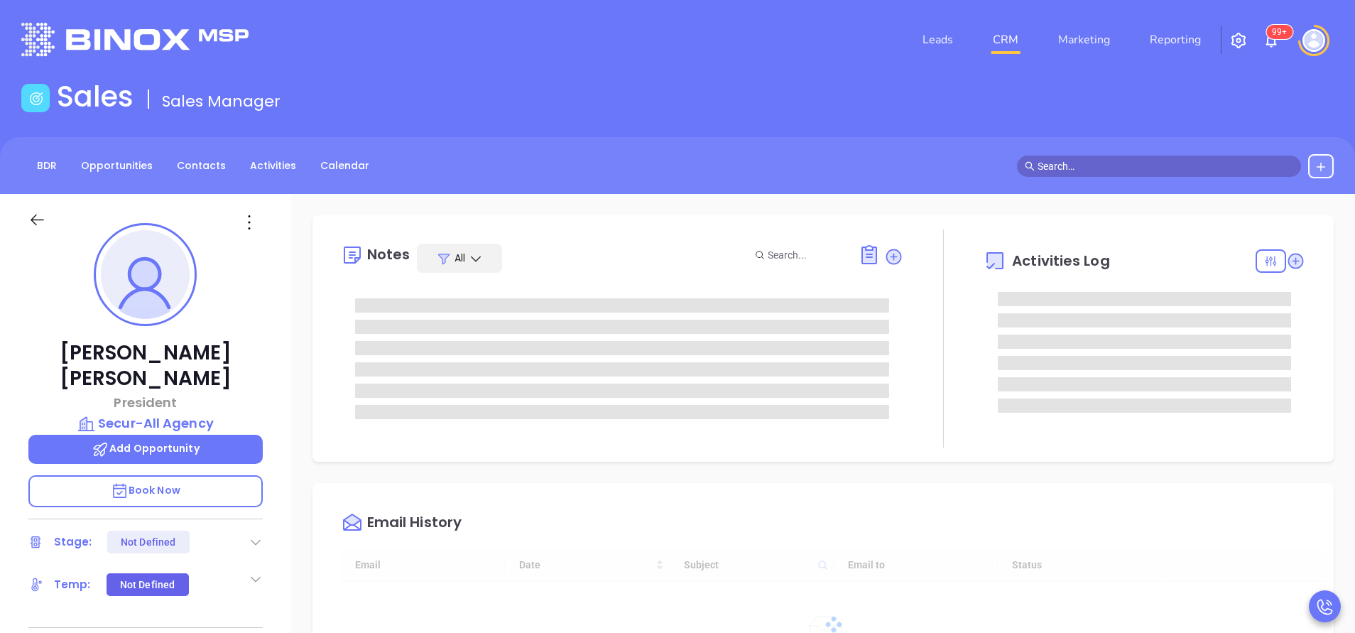
type input "[DATE]"
type input "[PERSON_NAME]"
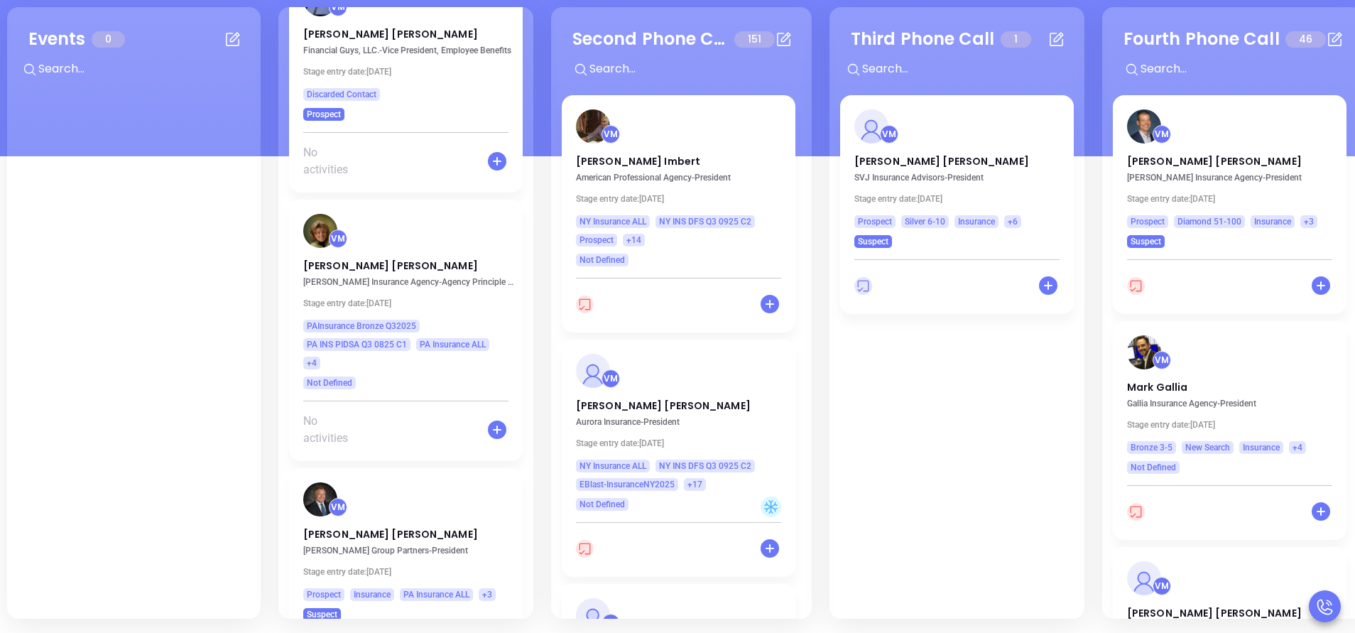
scroll to position [8107, 0]
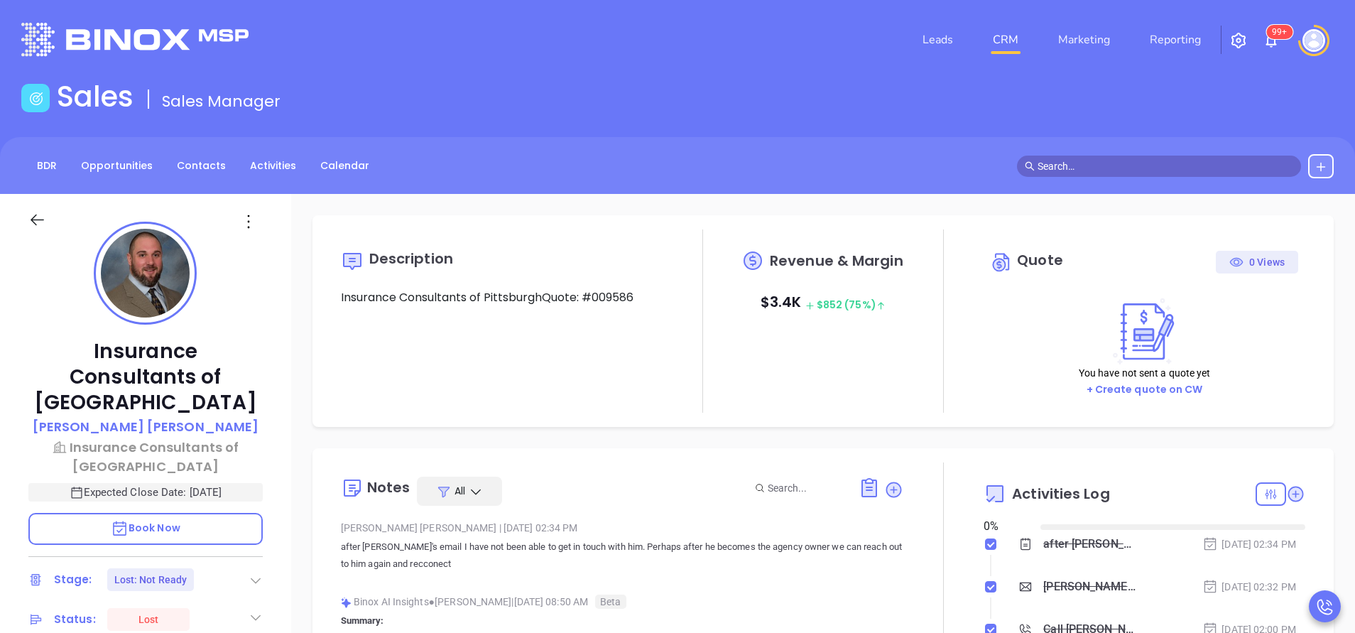
type input "[DATE]"
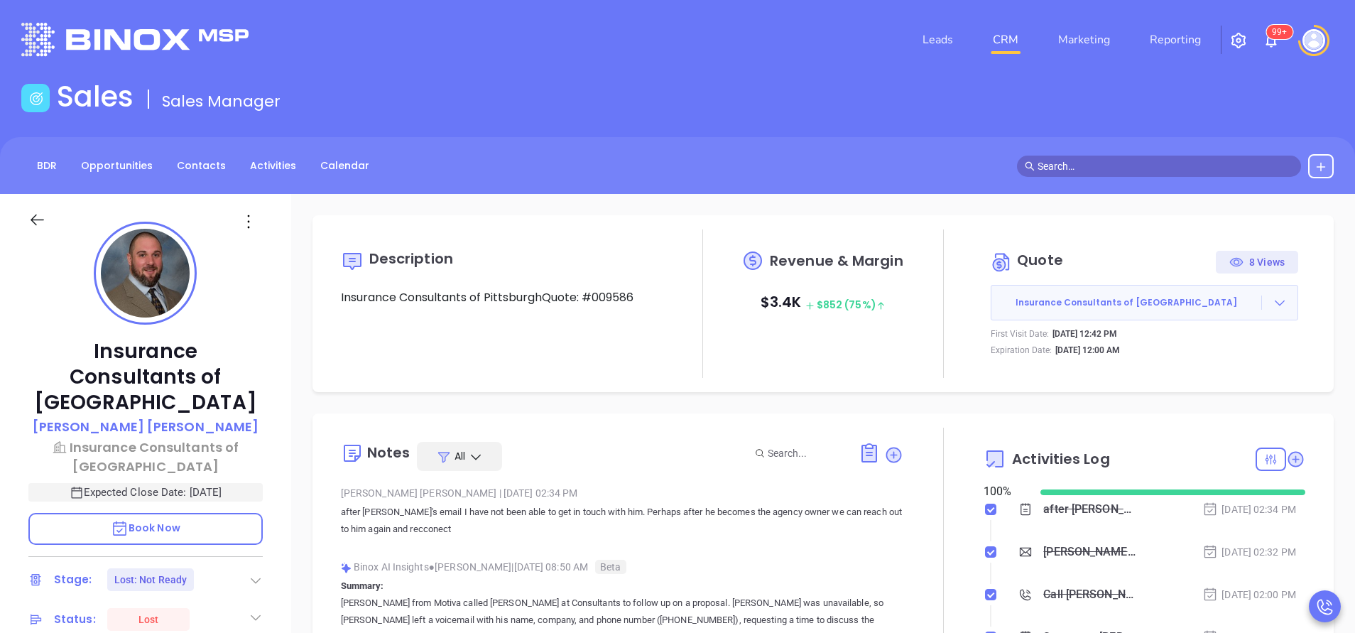
type input "[PERSON_NAME]"
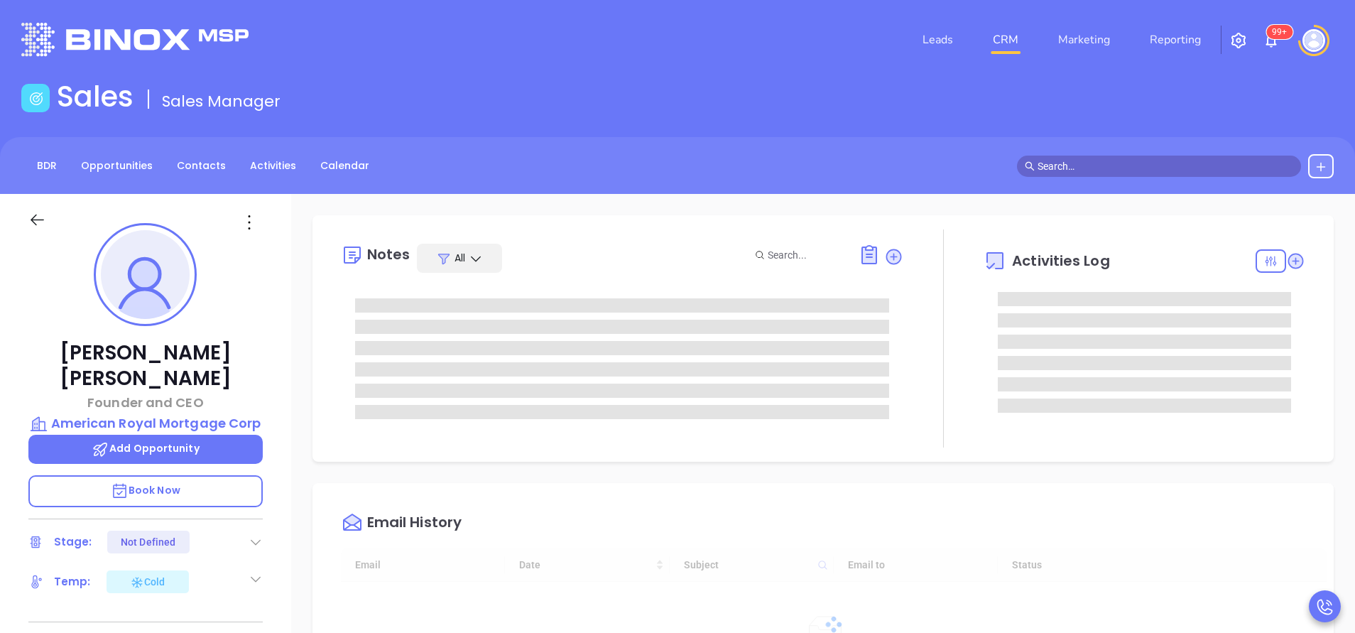
type input "[DATE]"
type input "[PERSON_NAME]"
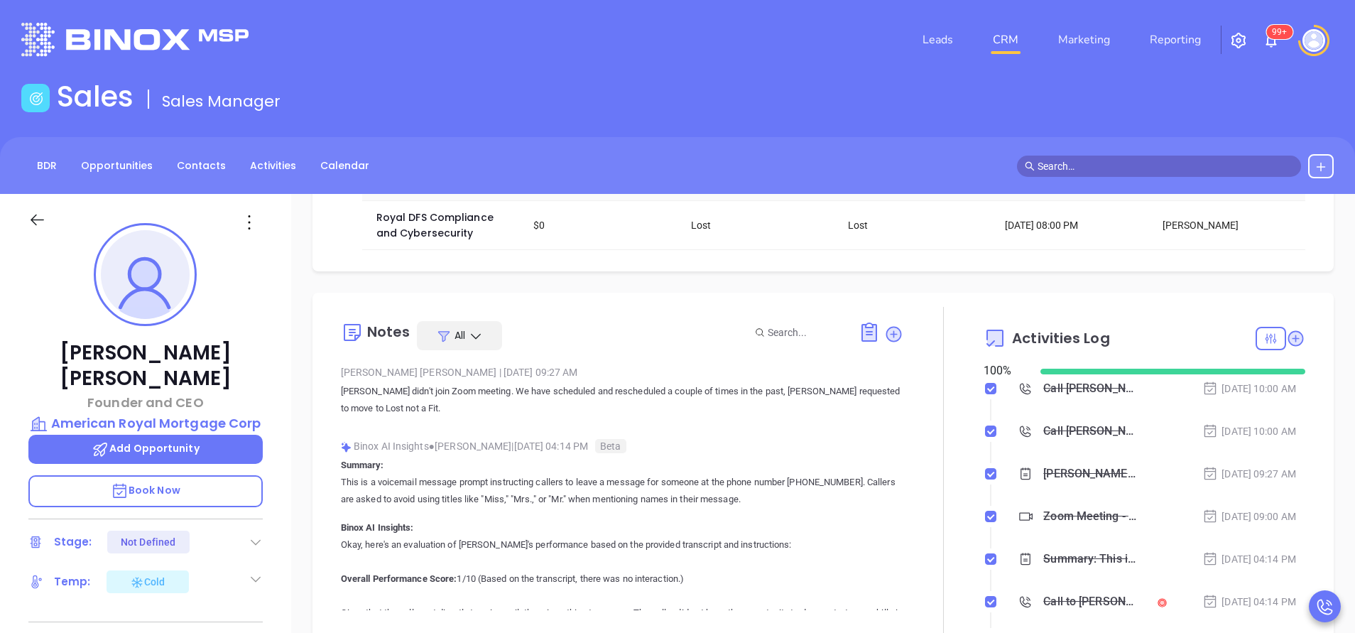
scroll to position [213, 0]
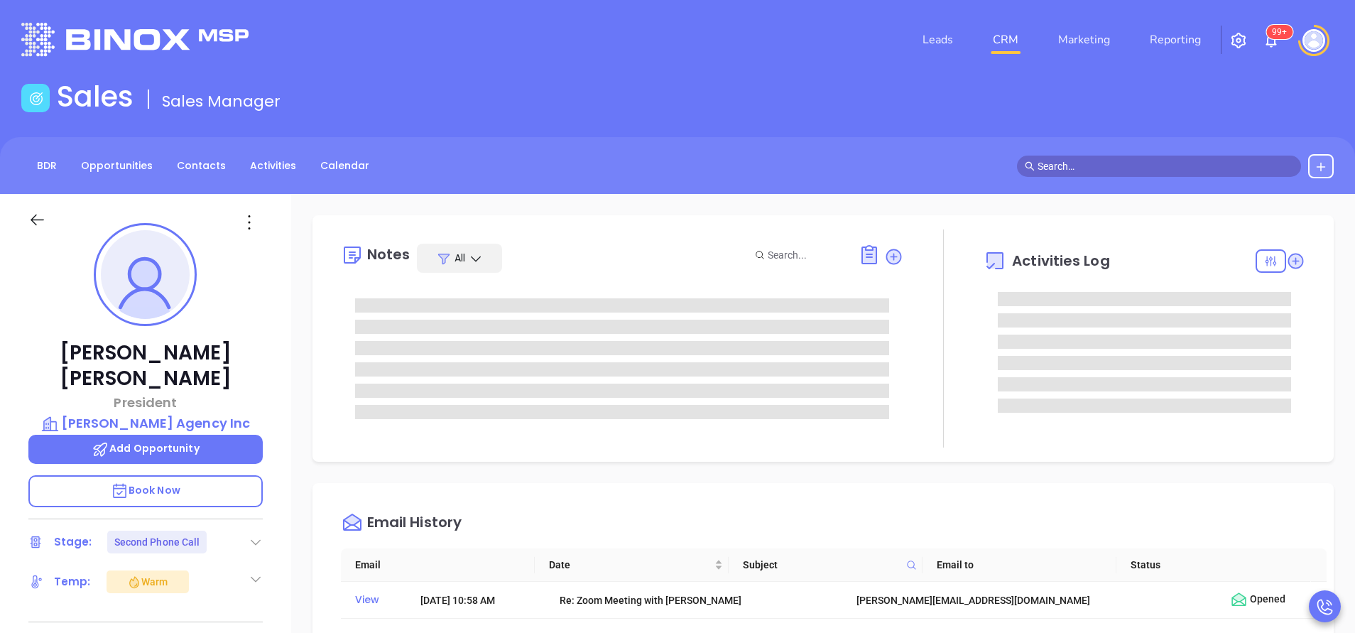
scroll to position [289, 0]
type input "[PERSON_NAME]"
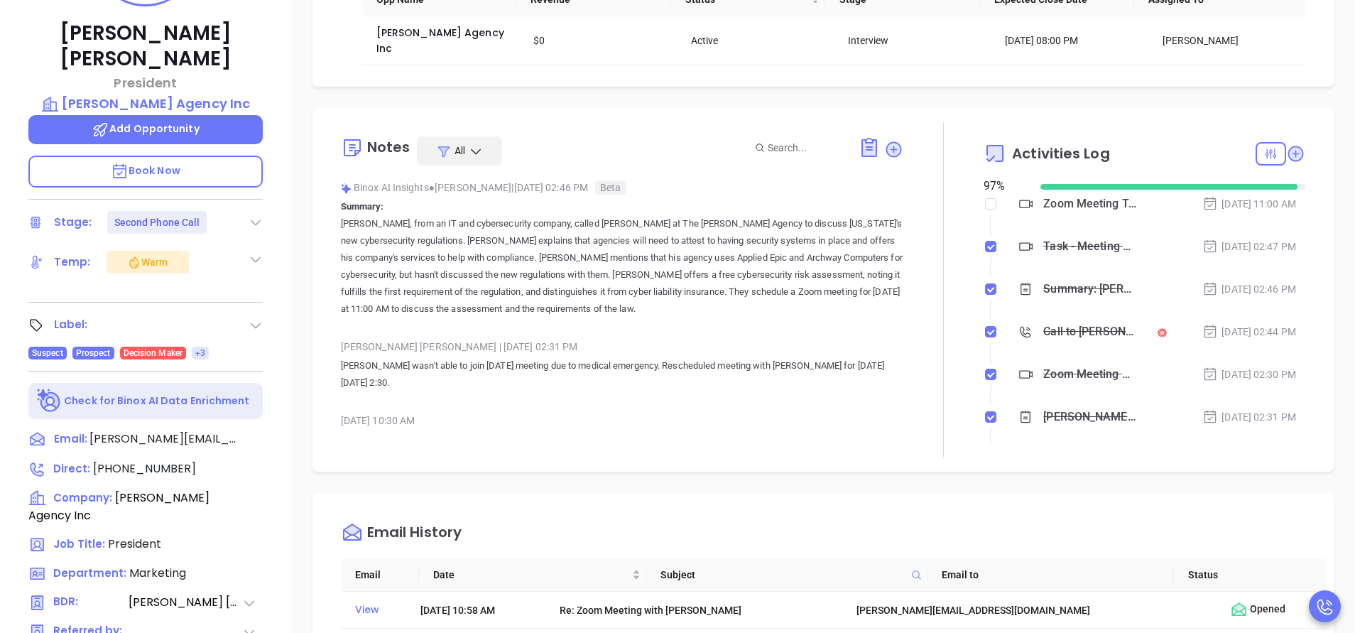
scroll to position [533, 0]
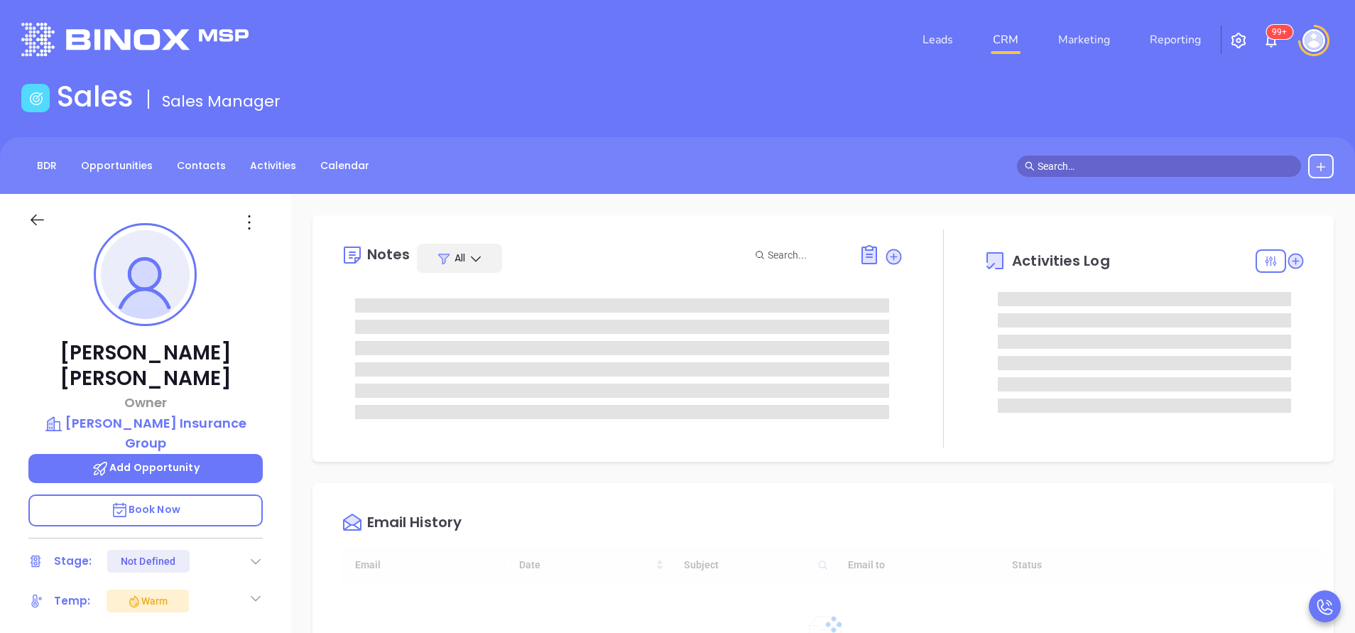
type input "[DATE]"
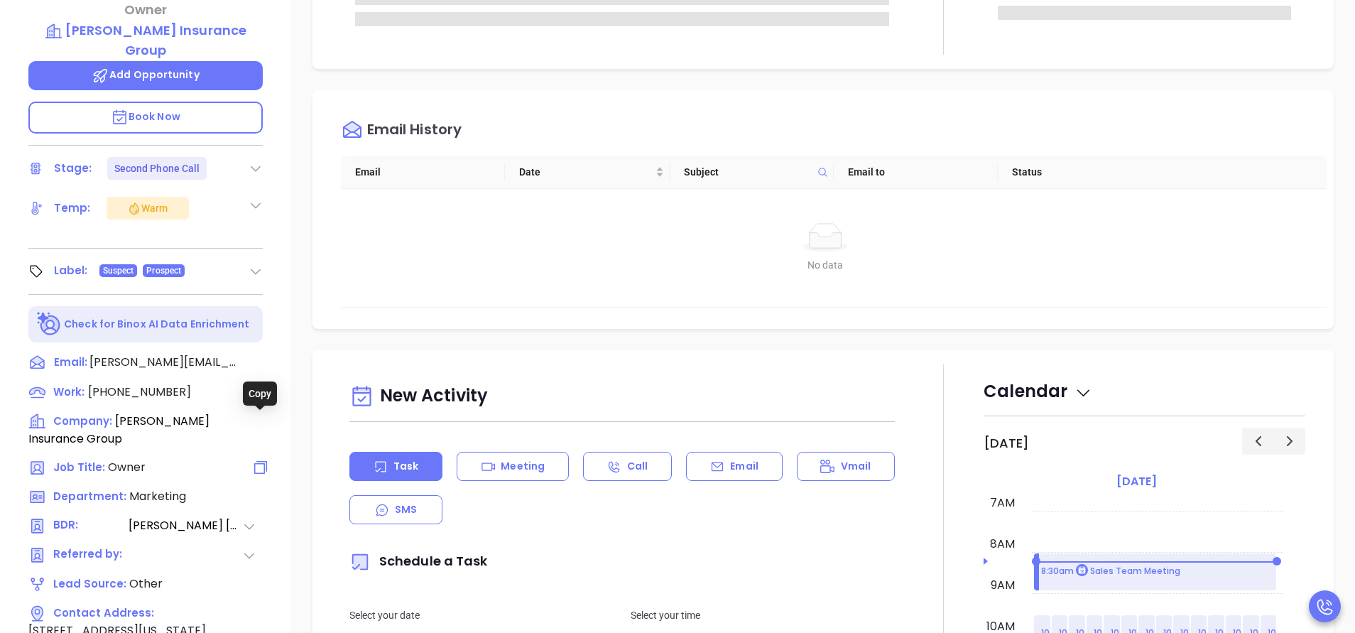
scroll to position [426, 0]
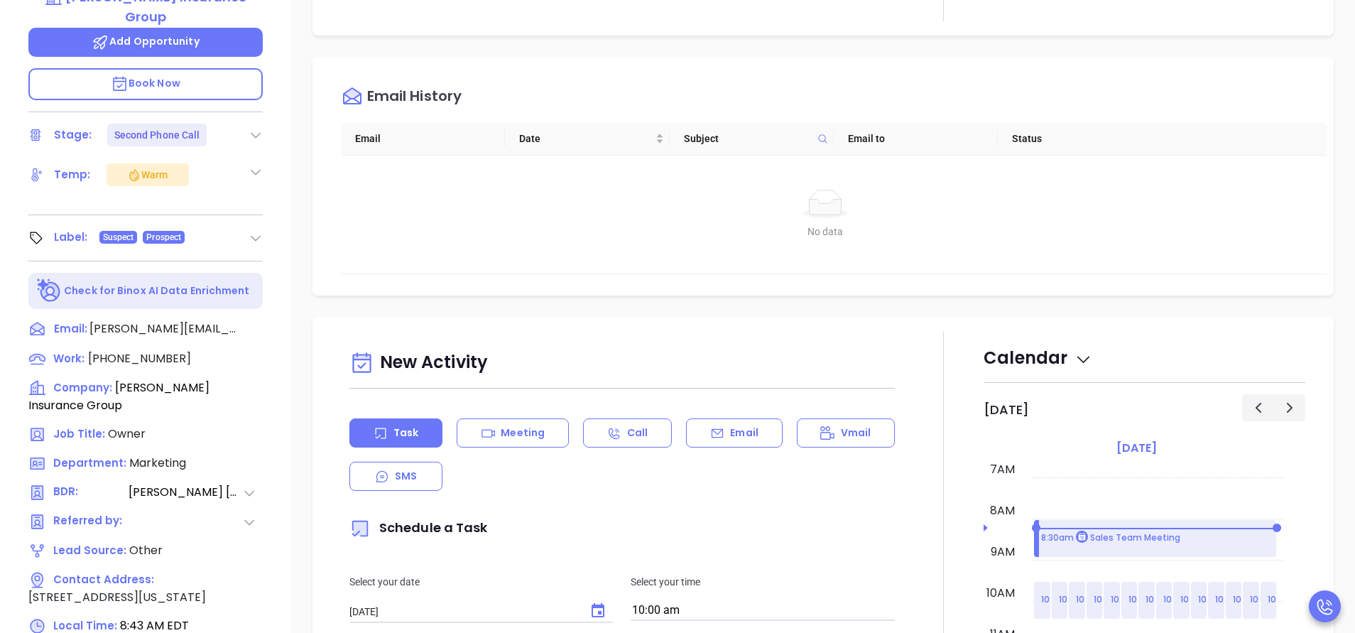
type input "[PERSON_NAME]"
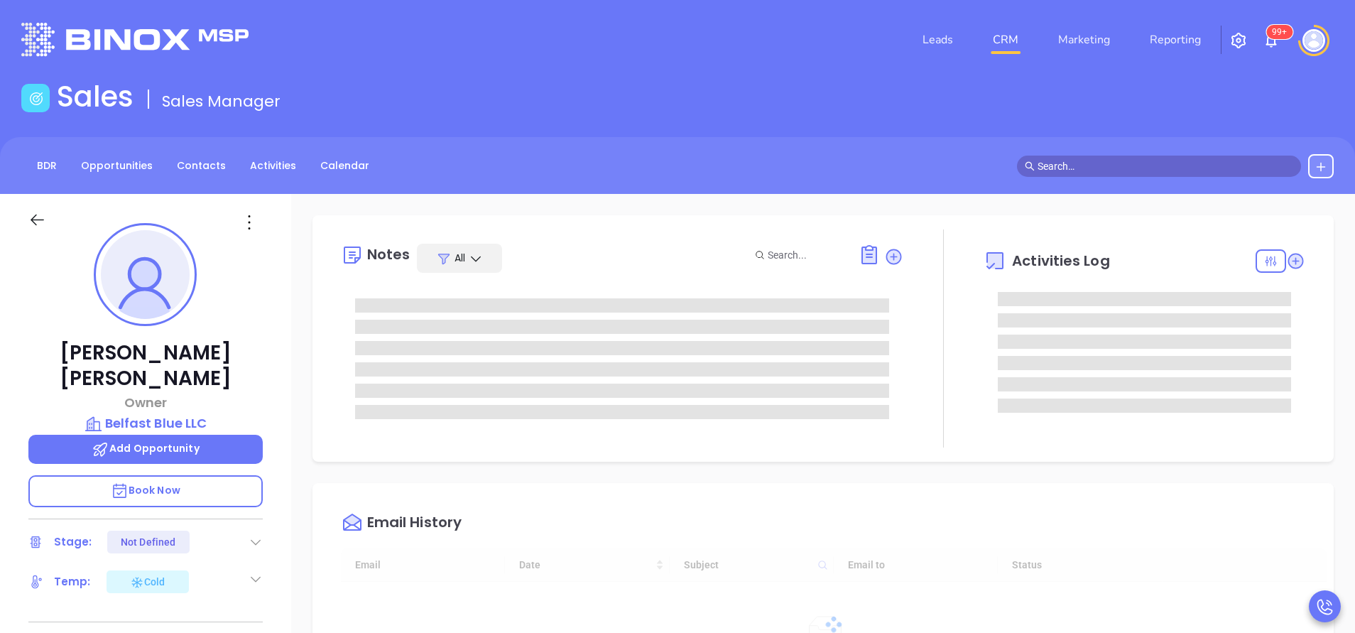
type input "[DATE]"
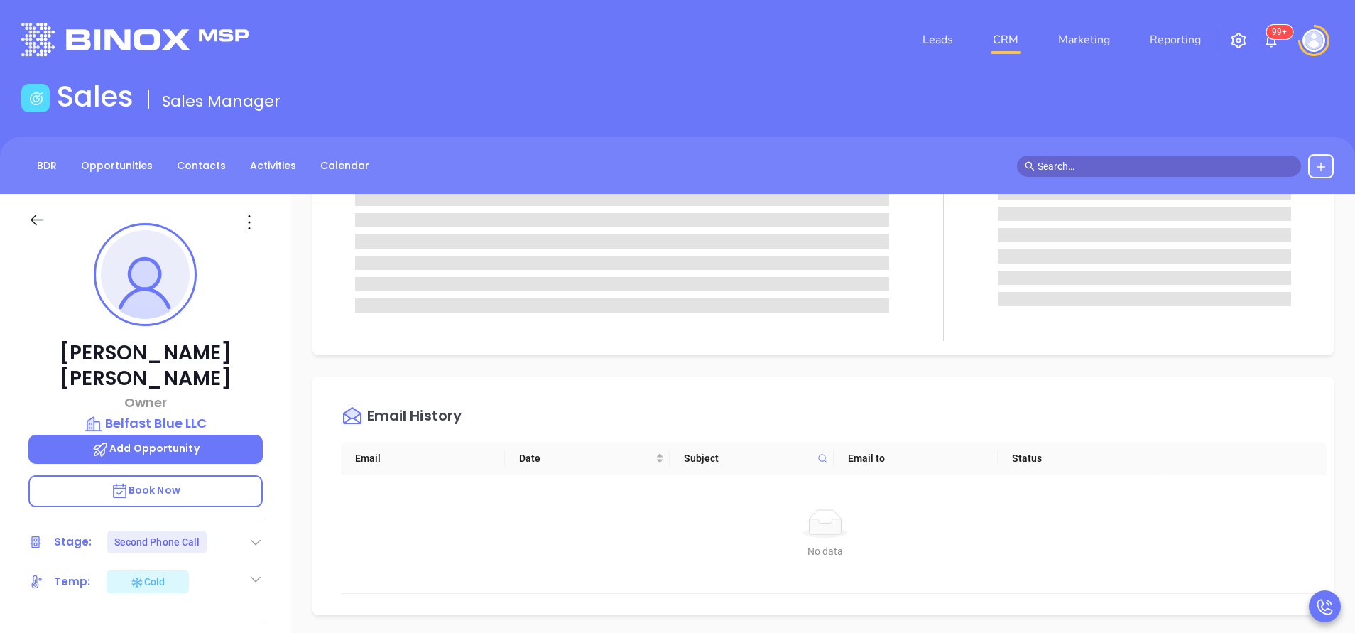
scroll to position [426, 0]
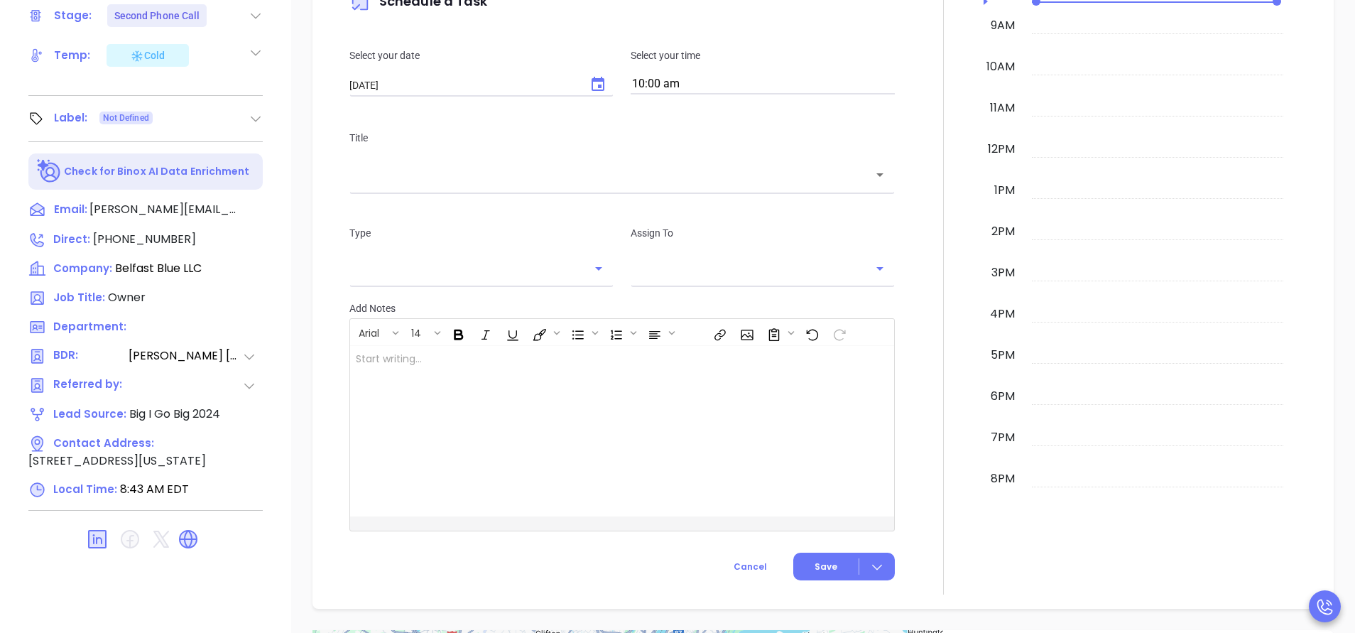
type input "[PERSON_NAME]"
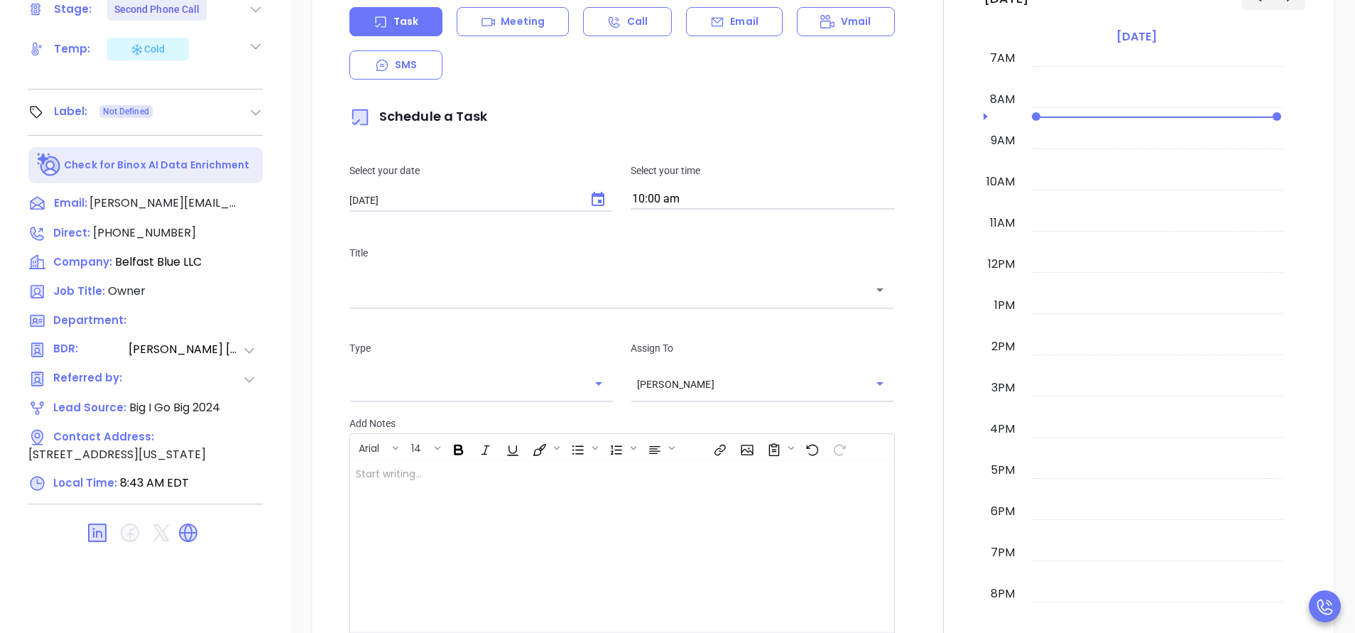
scroll to position [213, 0]
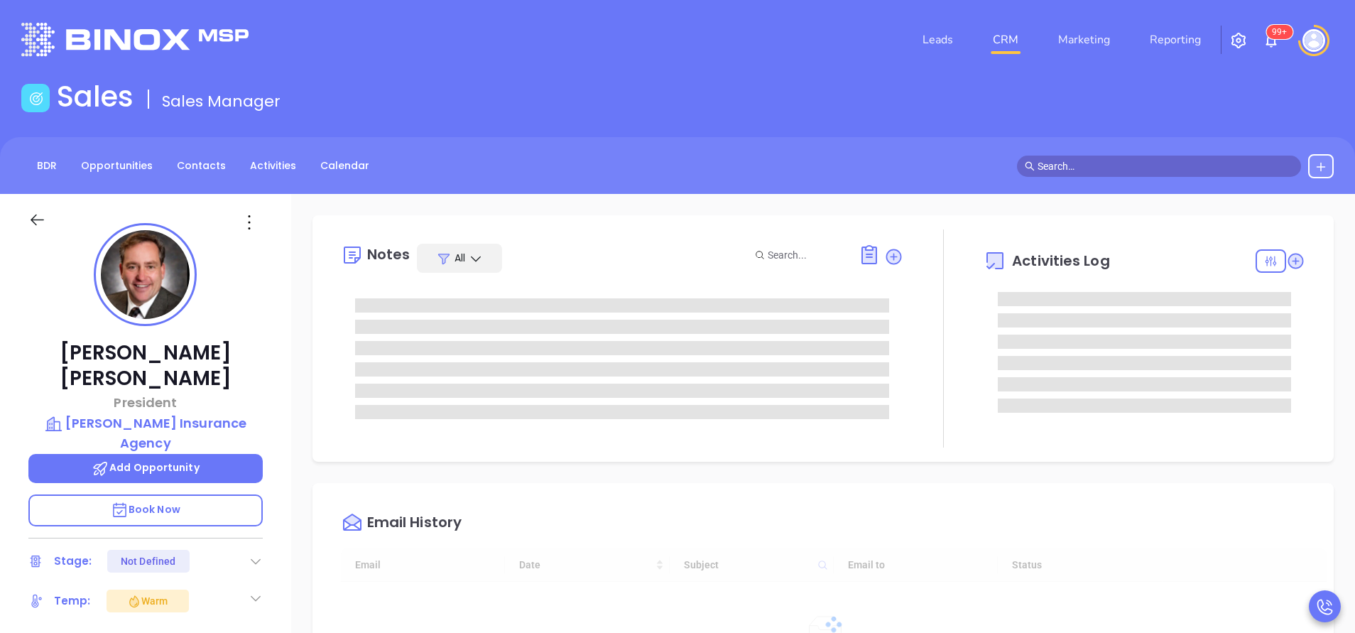
type input "[DATE]"
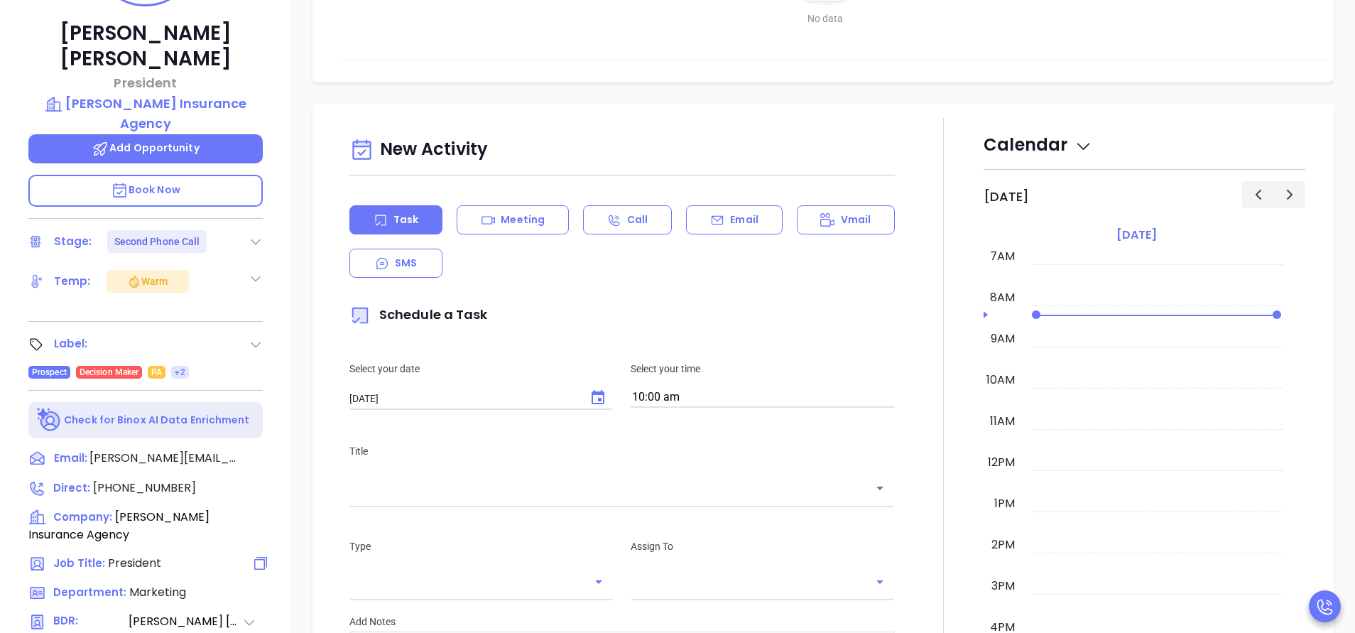
scroll to position [533, 0]
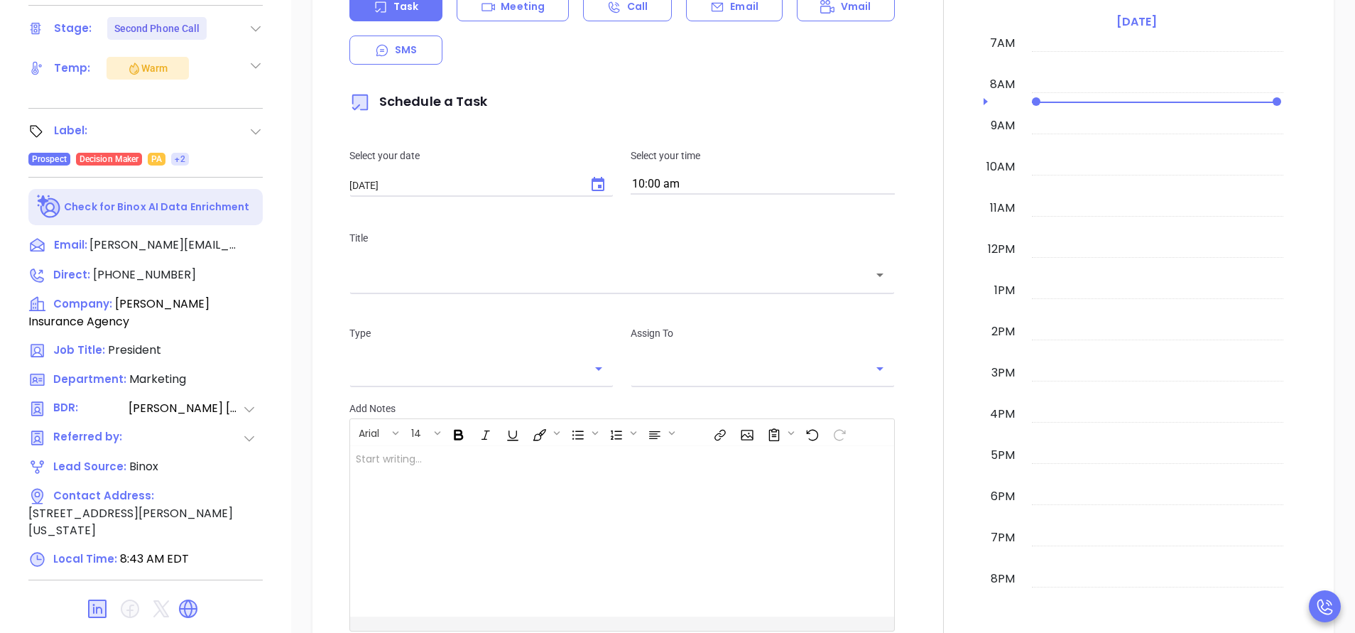
type input "[PERSON_NAME]"
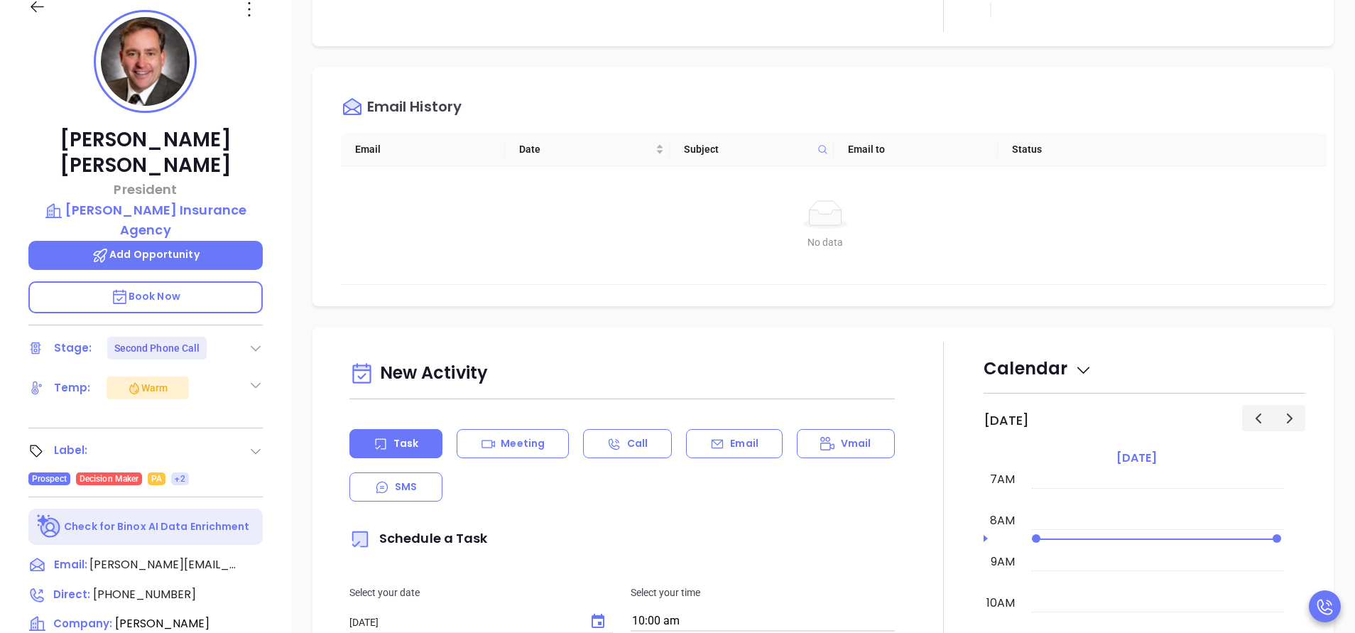
scroll to position [437, 0]
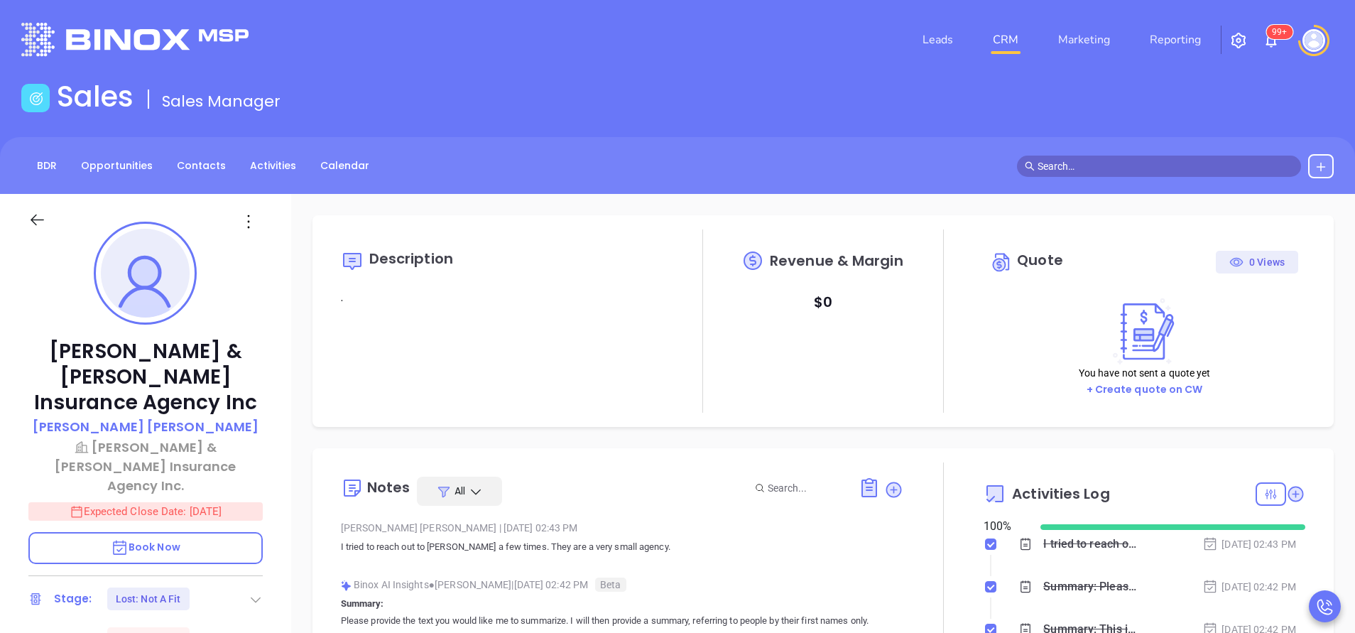
type input "[DATE]"
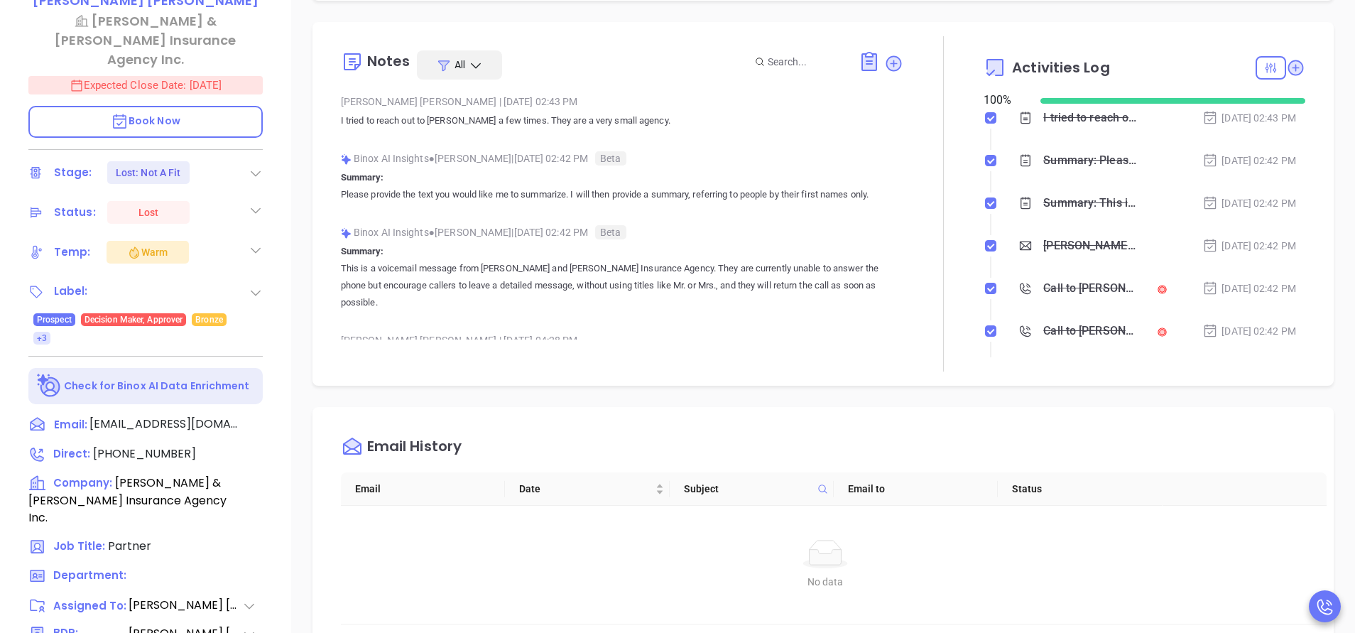
type input "[PERSON_NAME]"
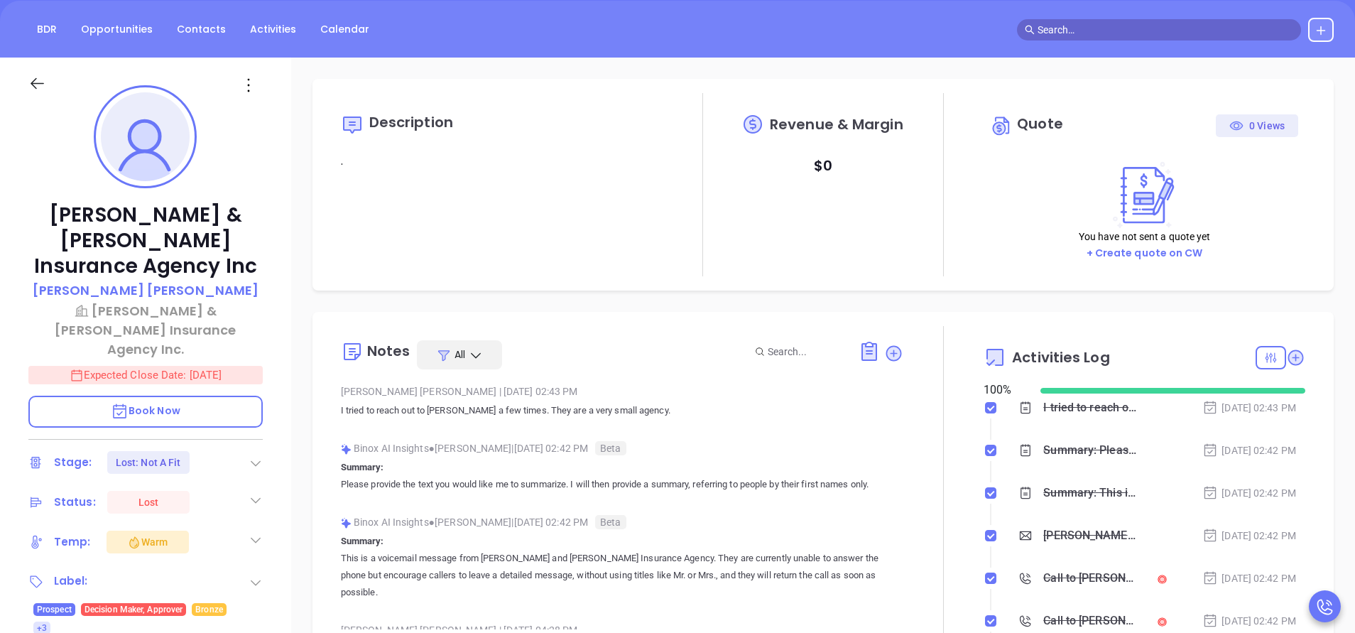
scroll to position [0, 0]
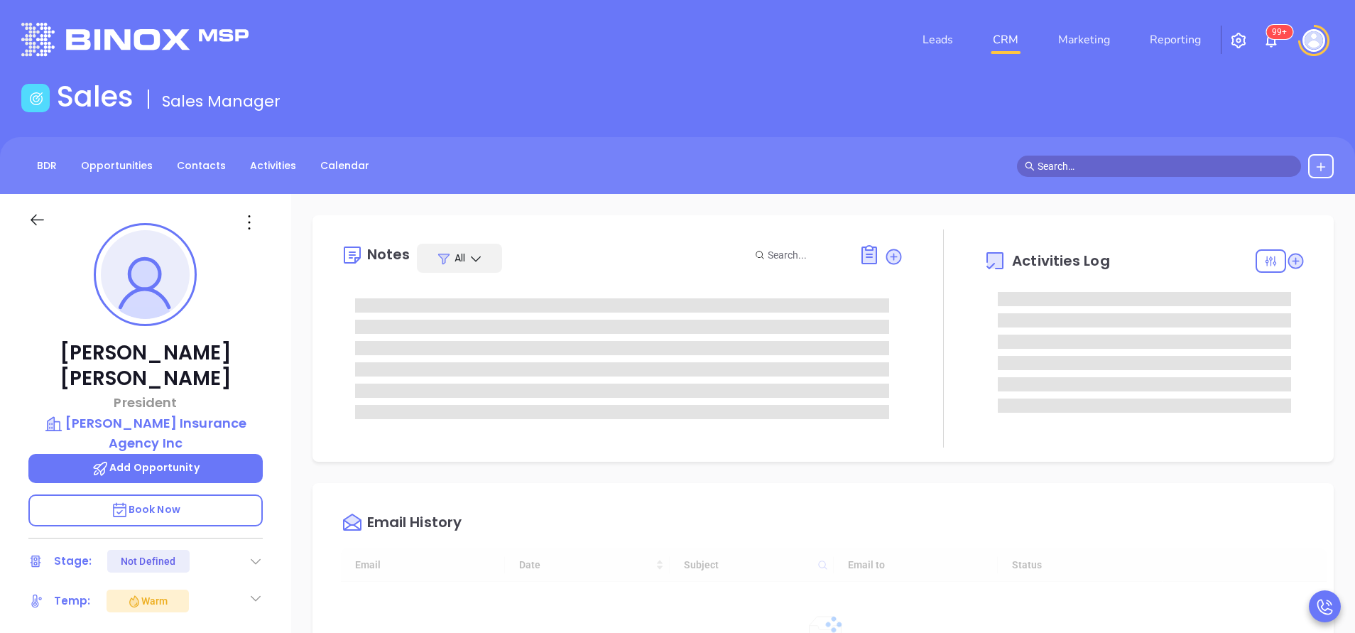
type input "[DATE]"
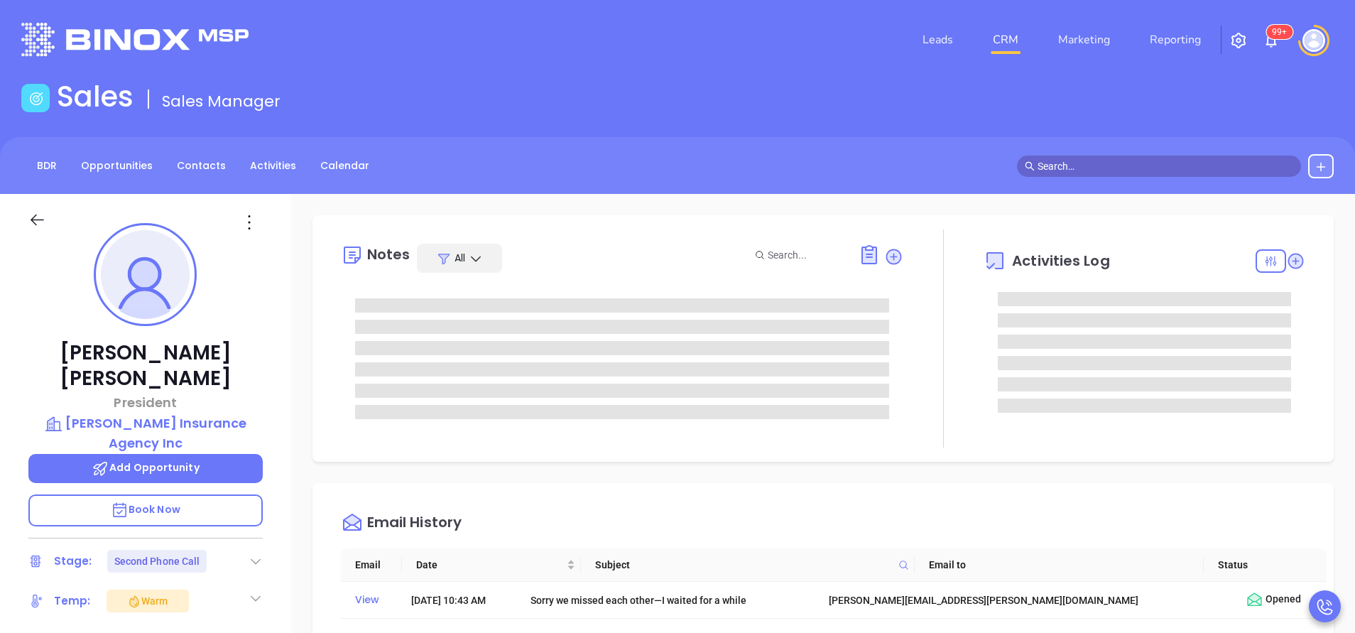
type input "[PERSON_NAME]"
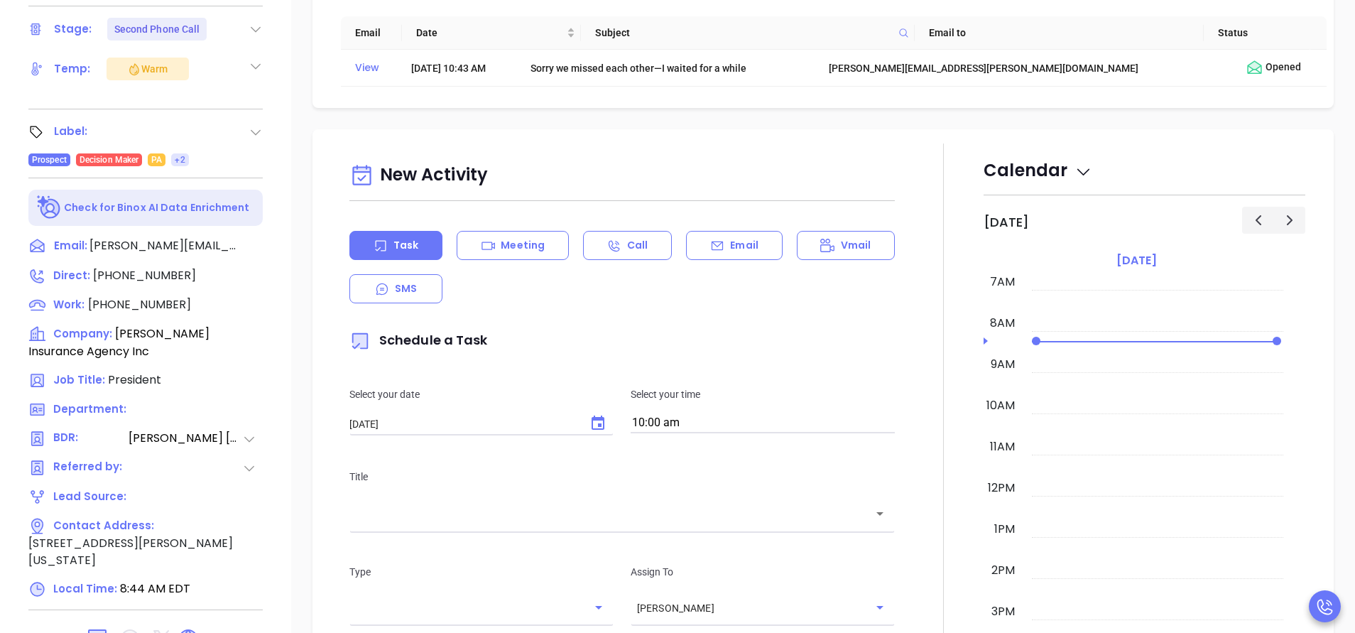
scroll to position [556, 0]
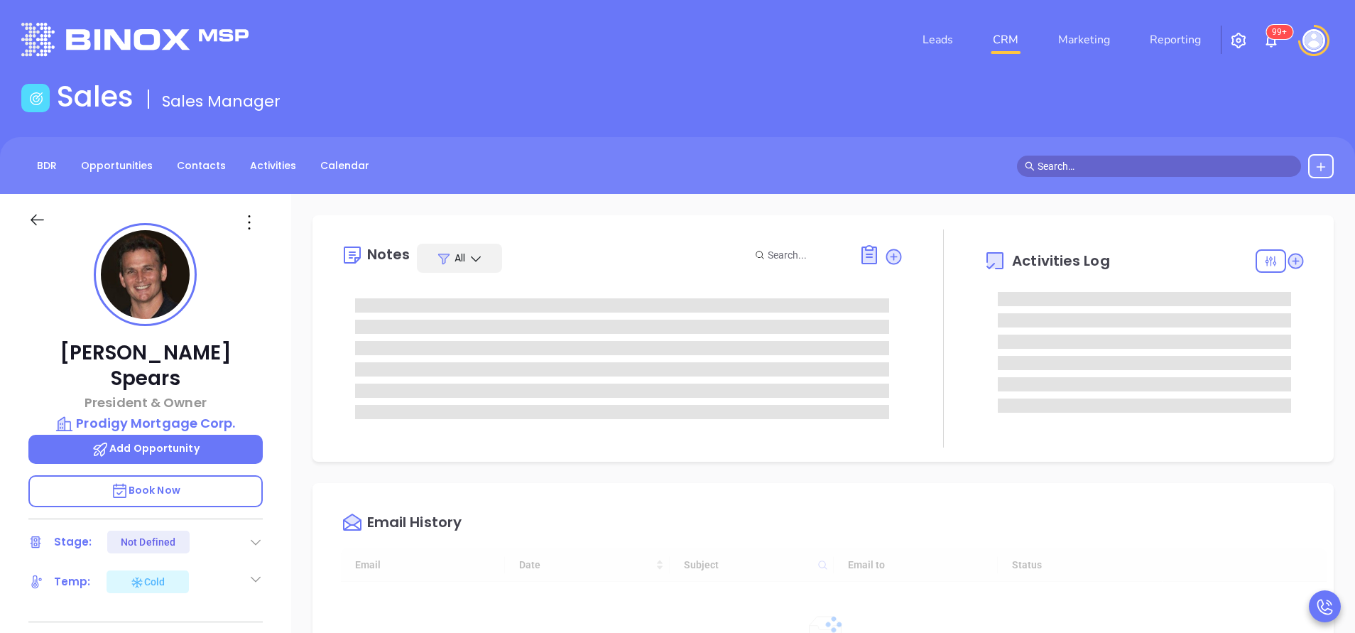
type input "[DATE]"
type input "[PERSON_NAME]"
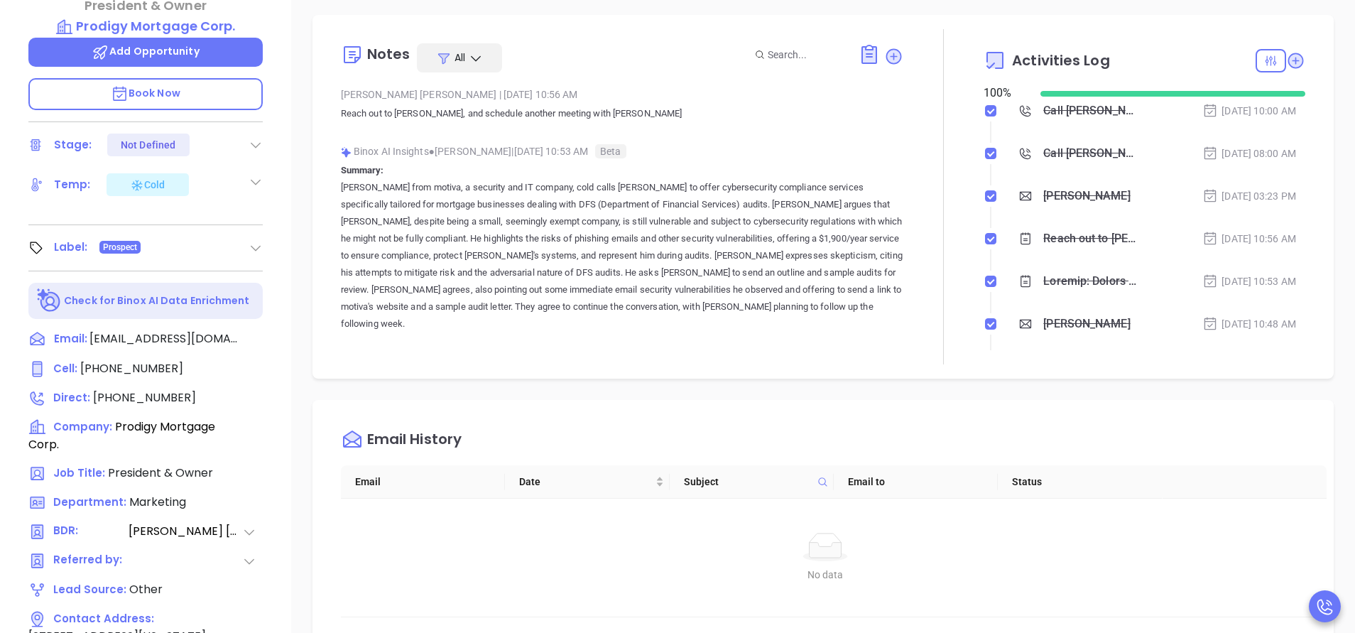
scroll to position [213, 0]
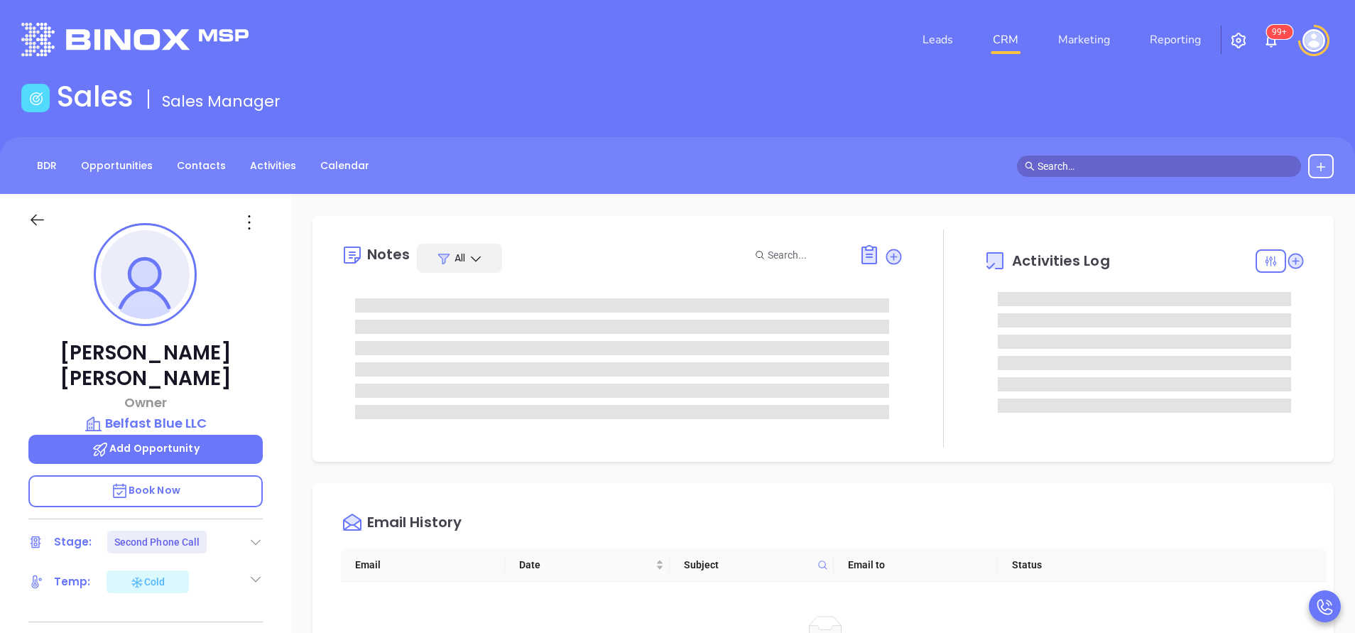
scroll to position [289, 0]
type input "[PERSON_NAME]"
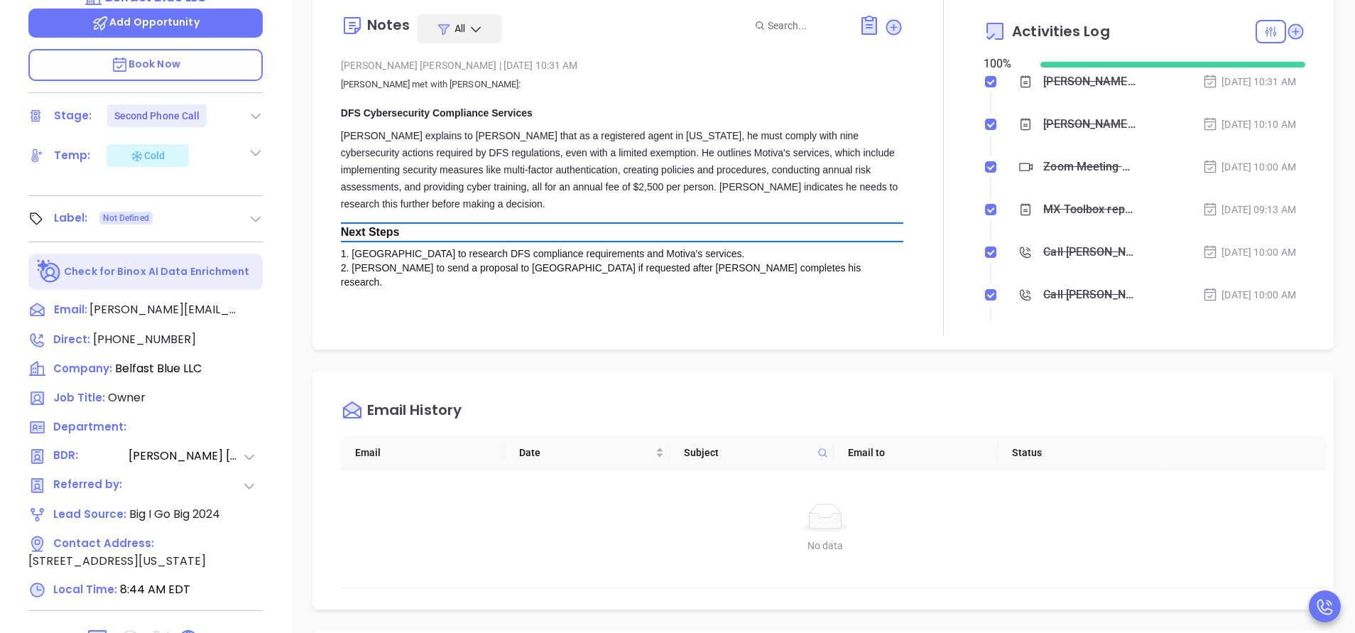
scroll to position [213, 0]
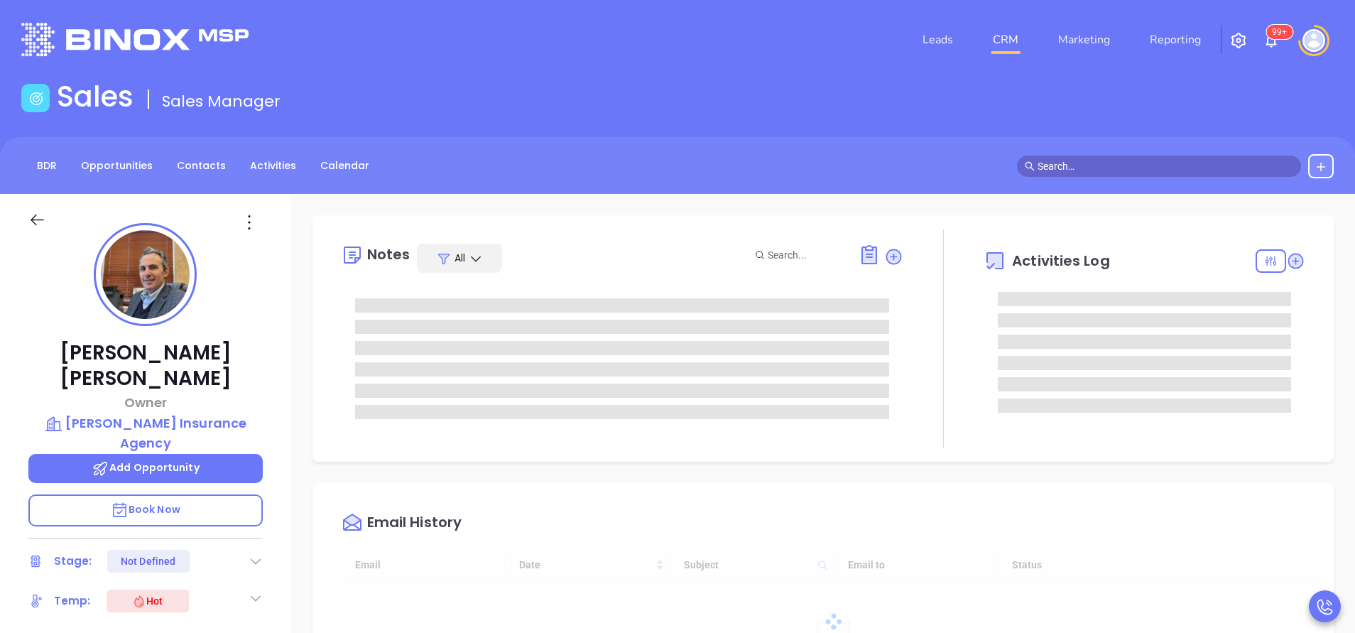
type input "[DATE]"
type input "[PERSON_NAME]"
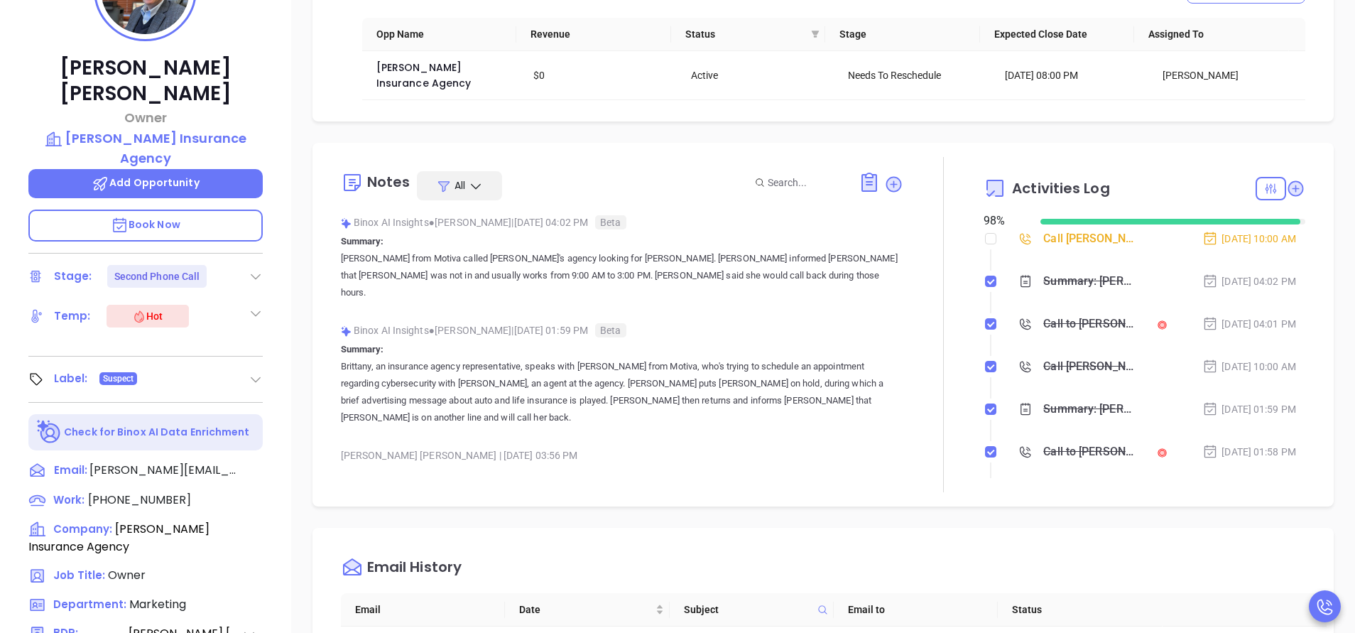
scroll to position [213, 0]
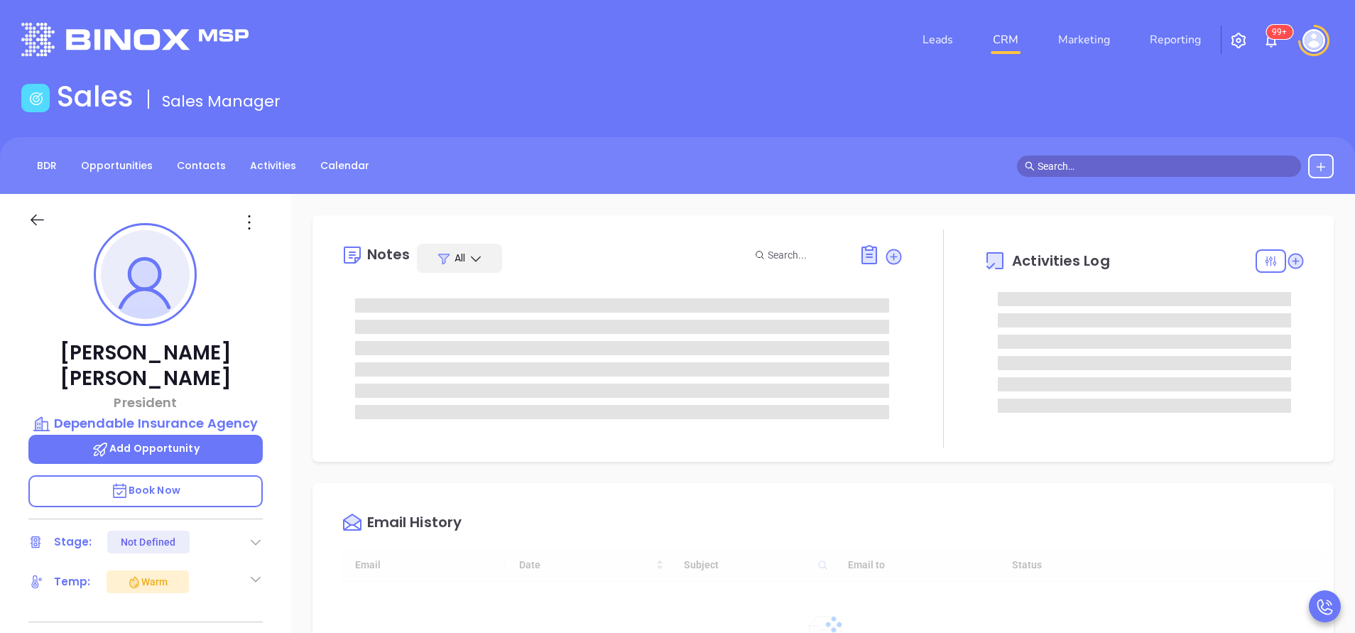
type input "[DATE]"
type input "[PERSON_NAME]"
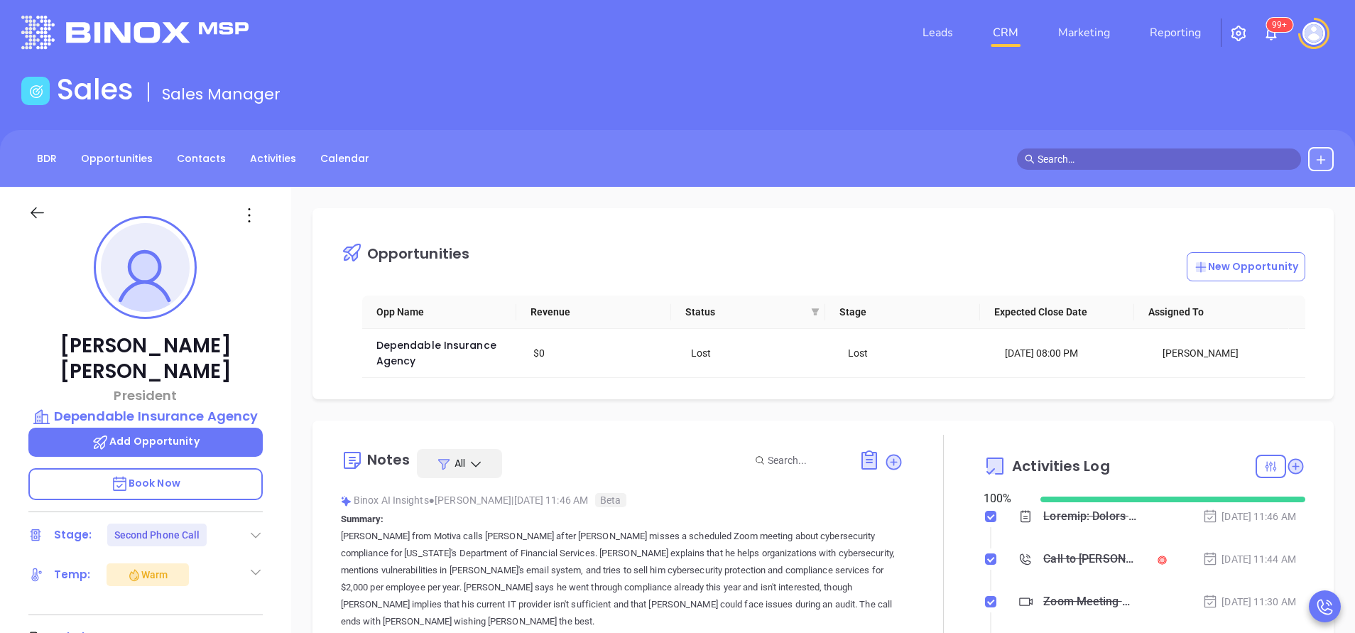
scroll to position [0, 0]
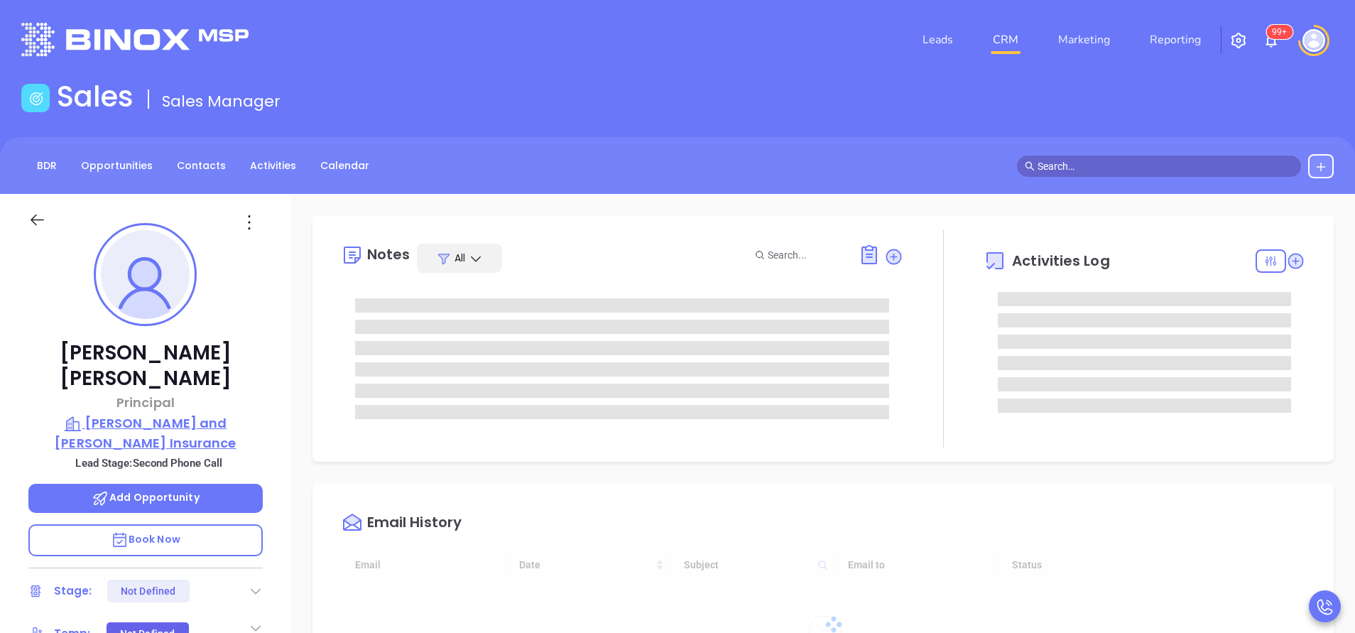
type input "[DATE]"
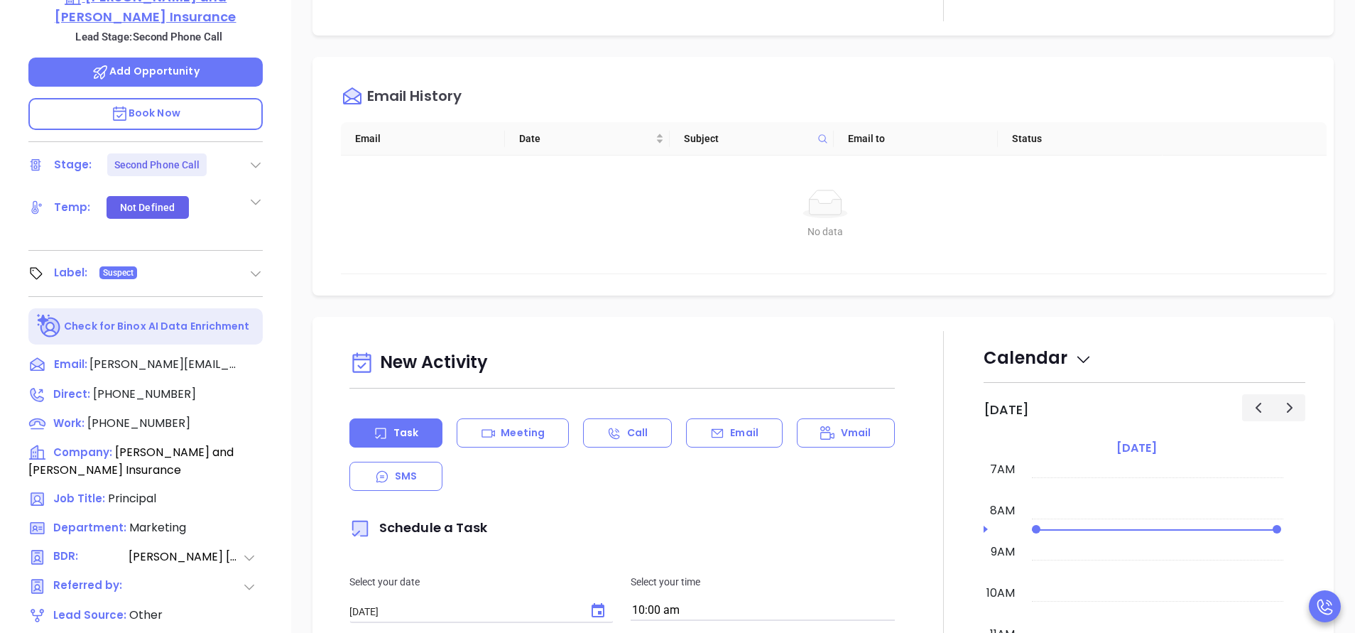
scroll to position [556, 0]
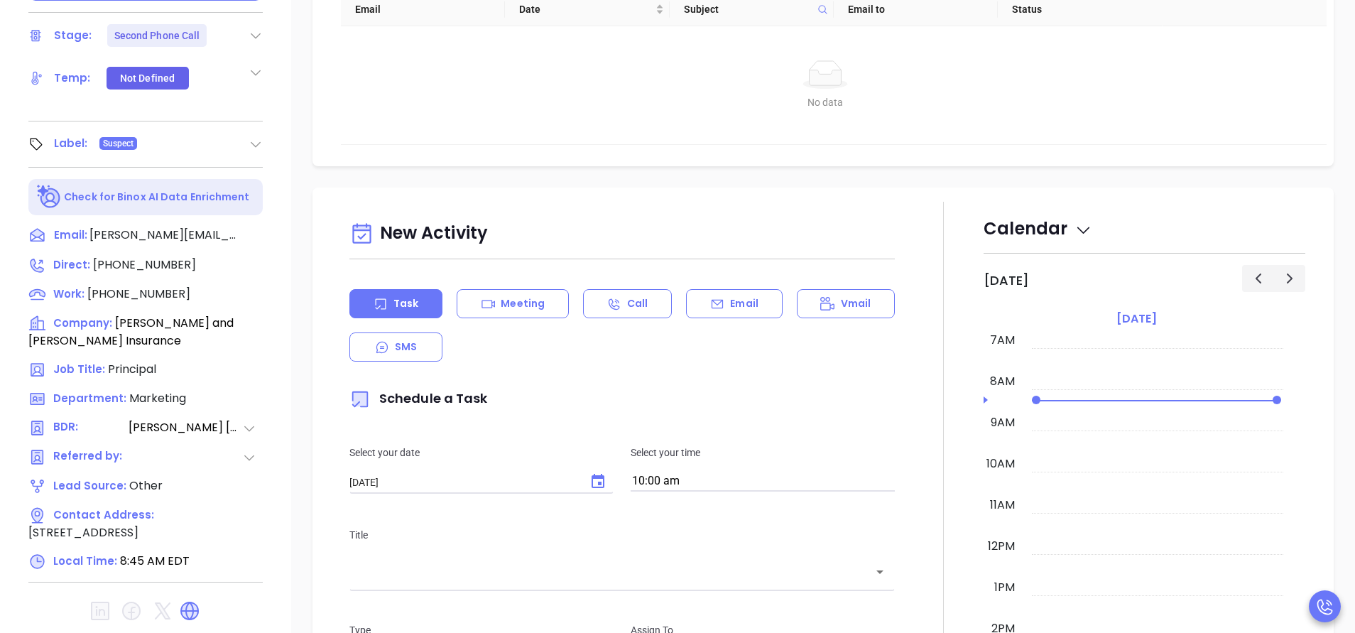
type input "[PERSON_NAME]"
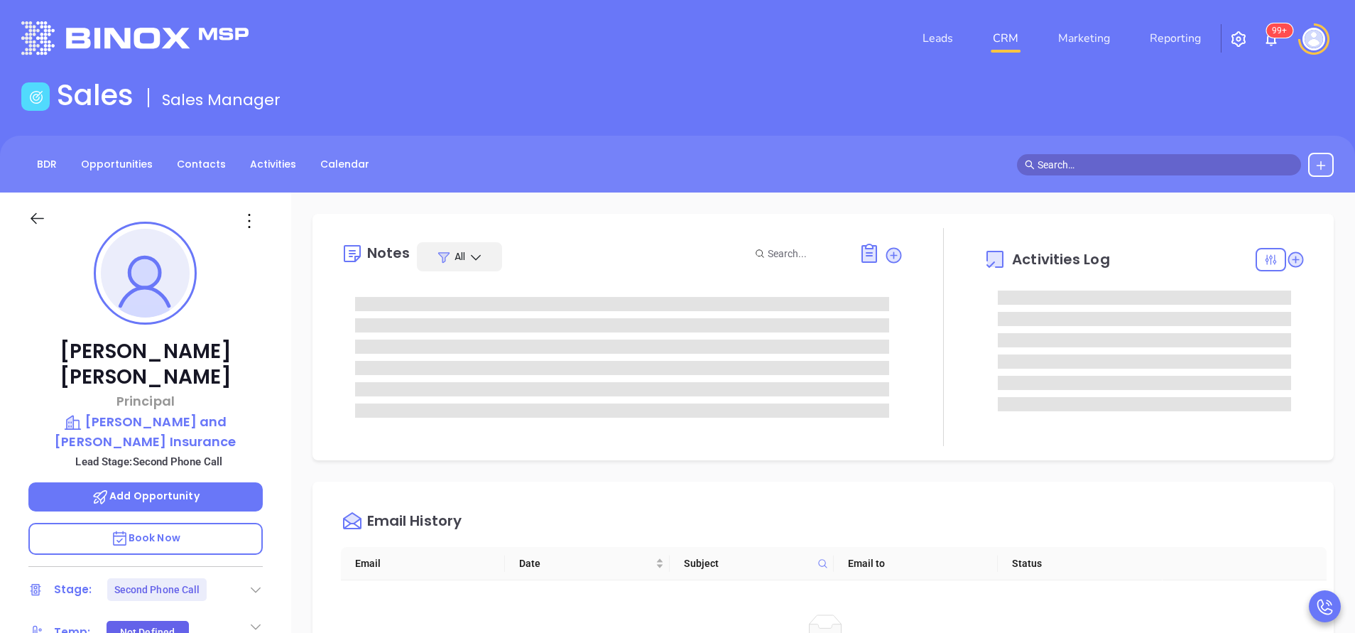
scroll to position [0, 0]
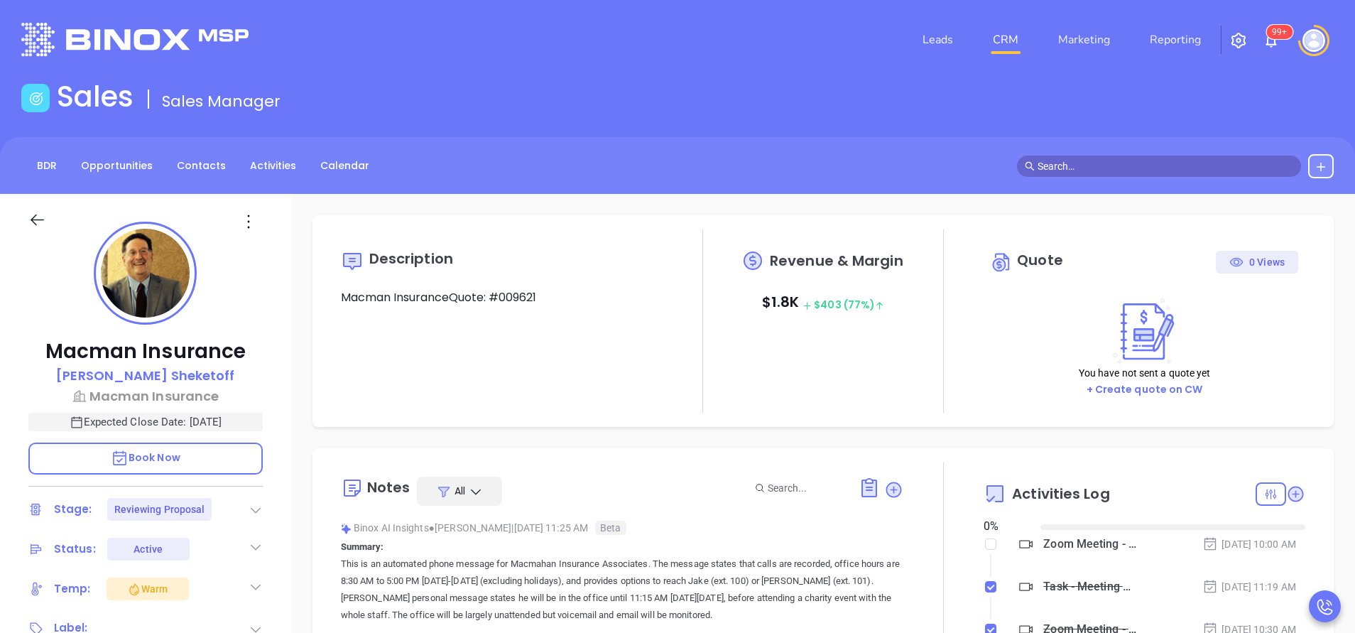
type input "[DATE]"
type input "[PERSON_NAME]"
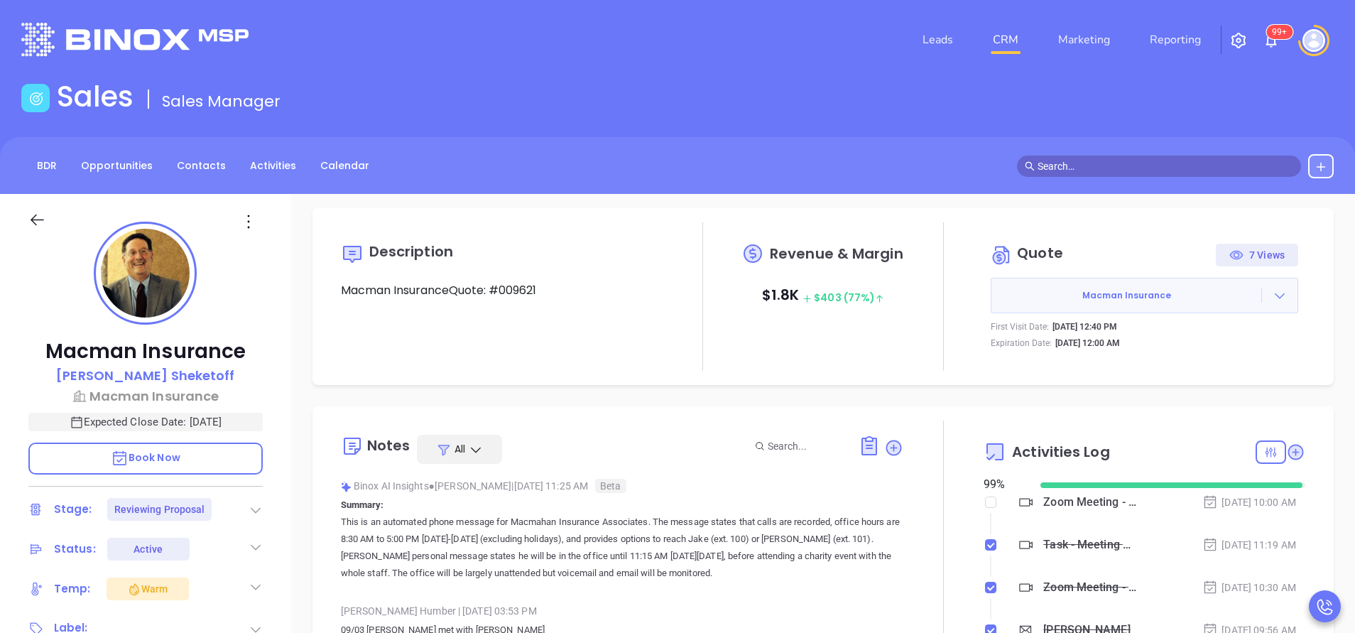
scroll to position [0, 0]
